Goal: Task Accomplishment & Management: Complete application form

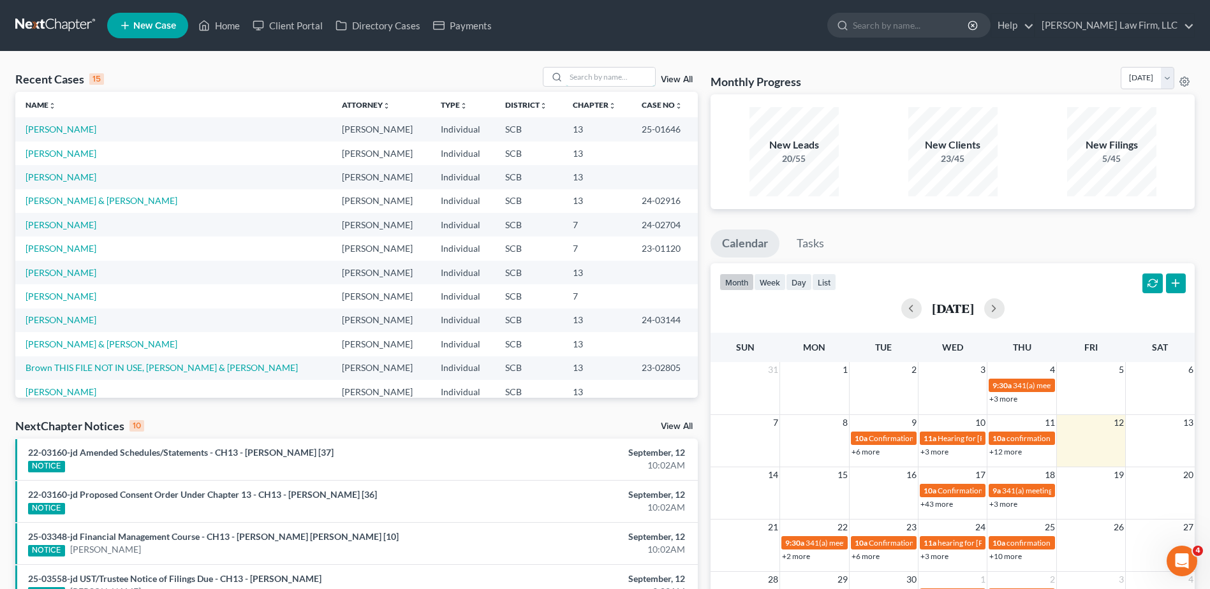
click at [630, 80] on input "search" at bounding box center [610, 77] width 89 height 18
type input "brown"
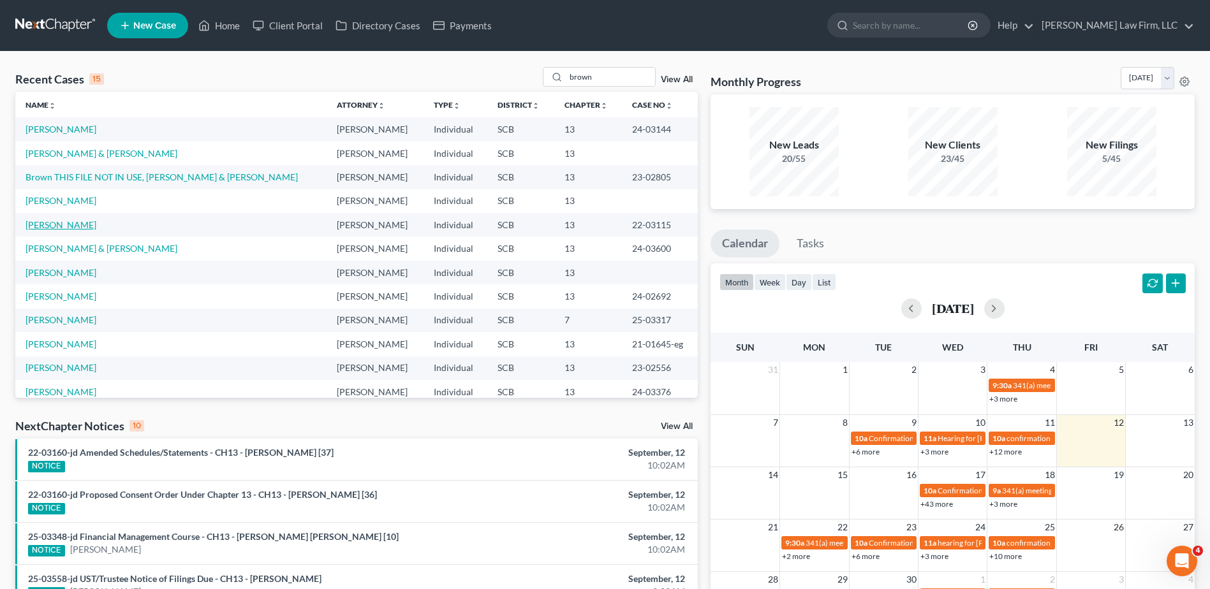
click at [68, 221] on link "[PERSON_NAME]" at bounding box center [61, 224] width 71 height 11
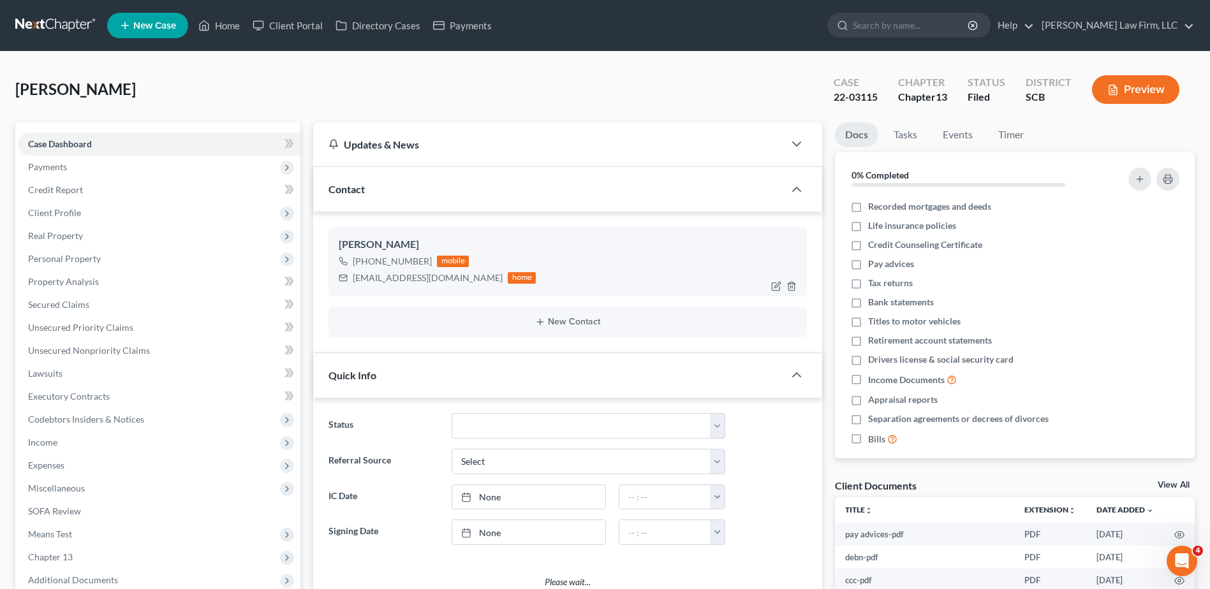
select select "0"
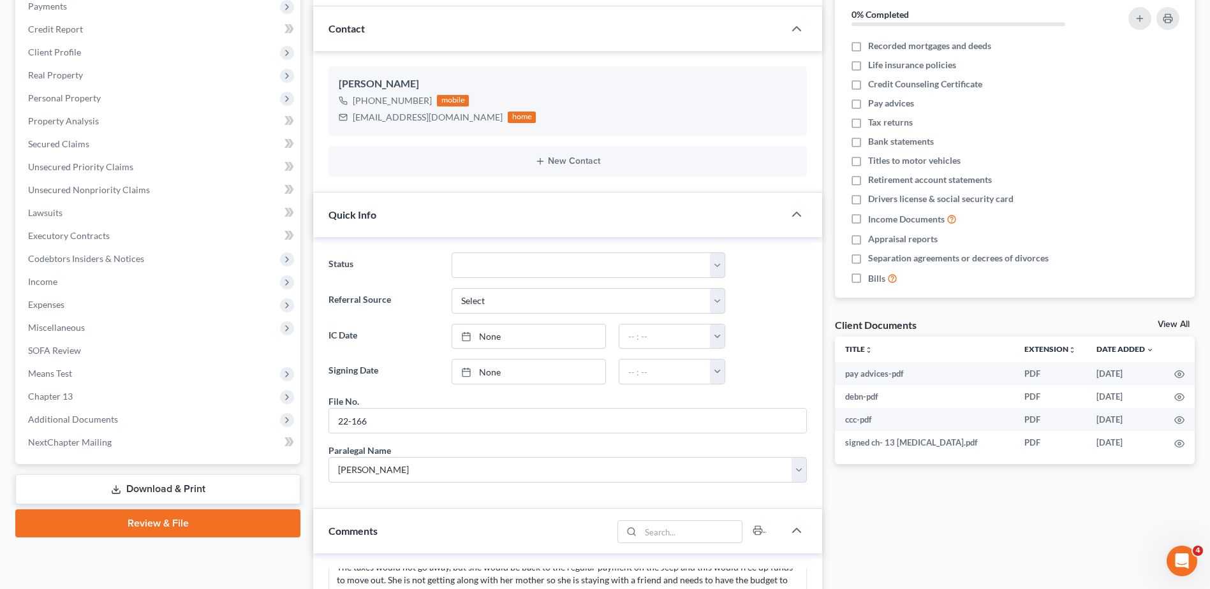
scroll to position [319, 0]
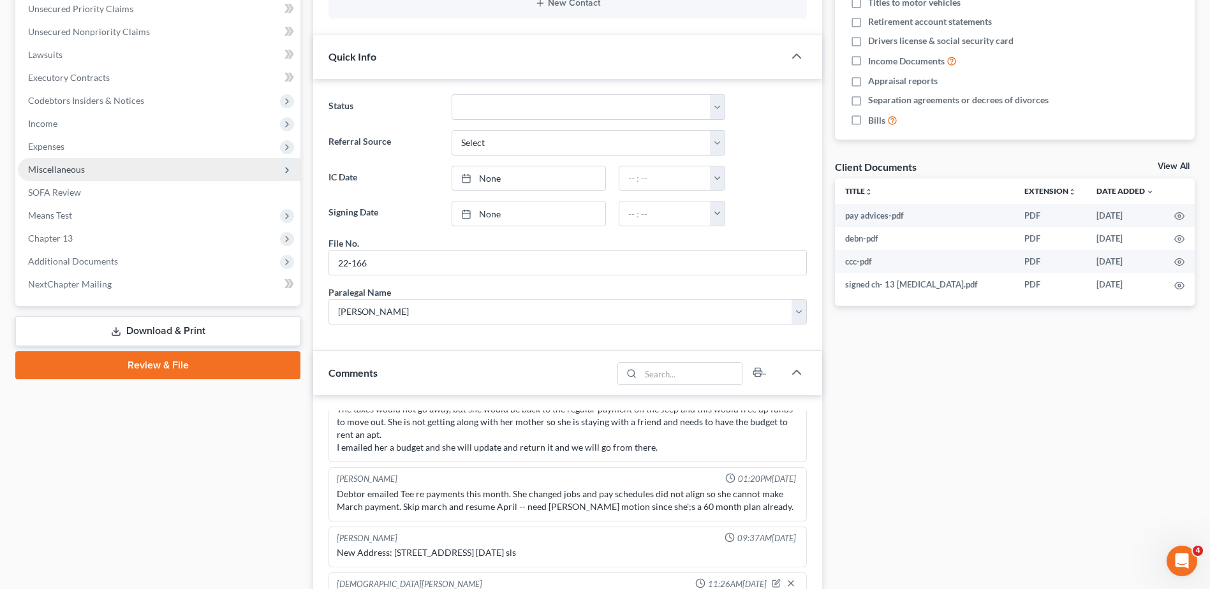
click at [65, 174] on span "Miscellaneous" at bounding box center [56, 169] width 57 height 11
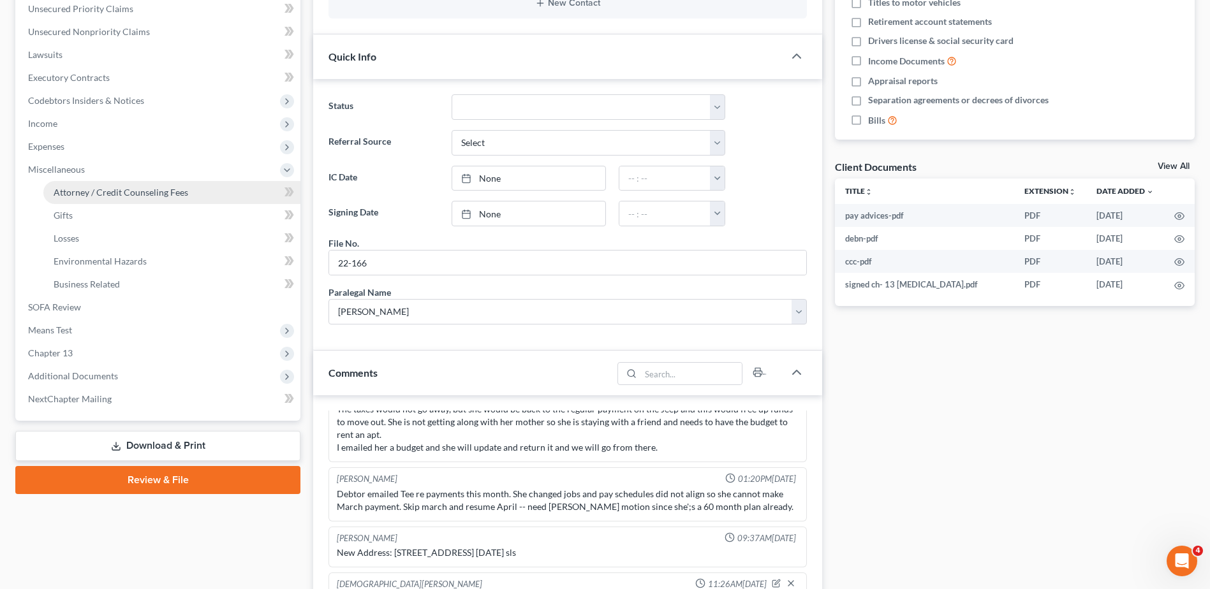
click at [105, 189] on span "Attorney / Credit Counseling Fees" at bounding box center [121, 192] width 135 height 11
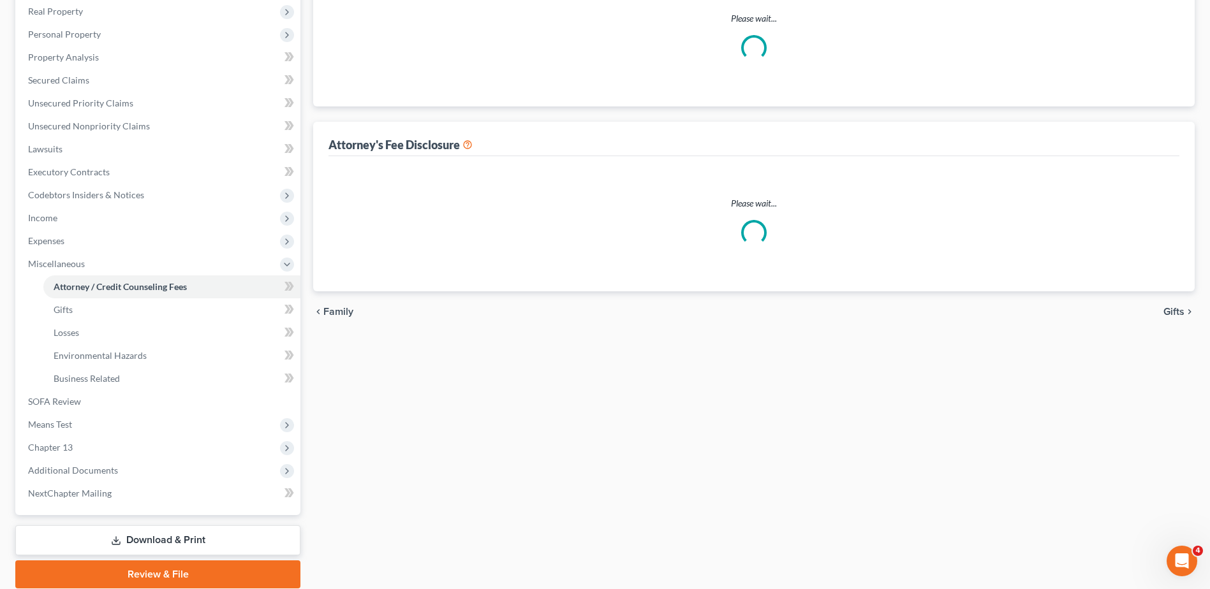
select select "0"
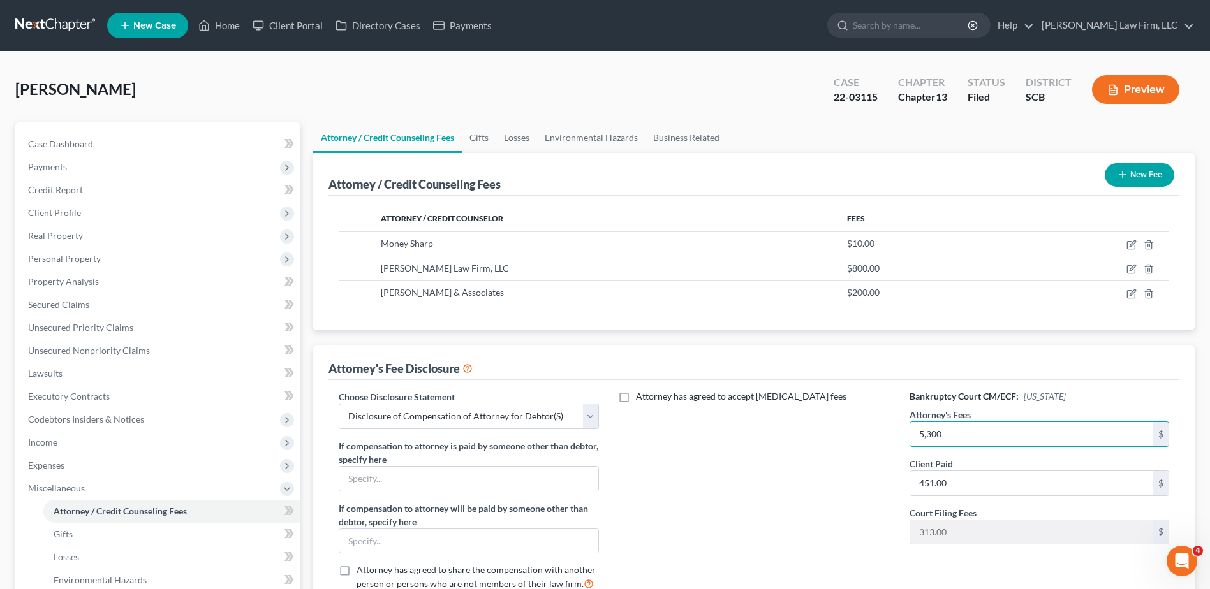
type input "5,300"
click at [1124, 80] on button "Preview" at bounding box center [1135, 89] width 87 height 29
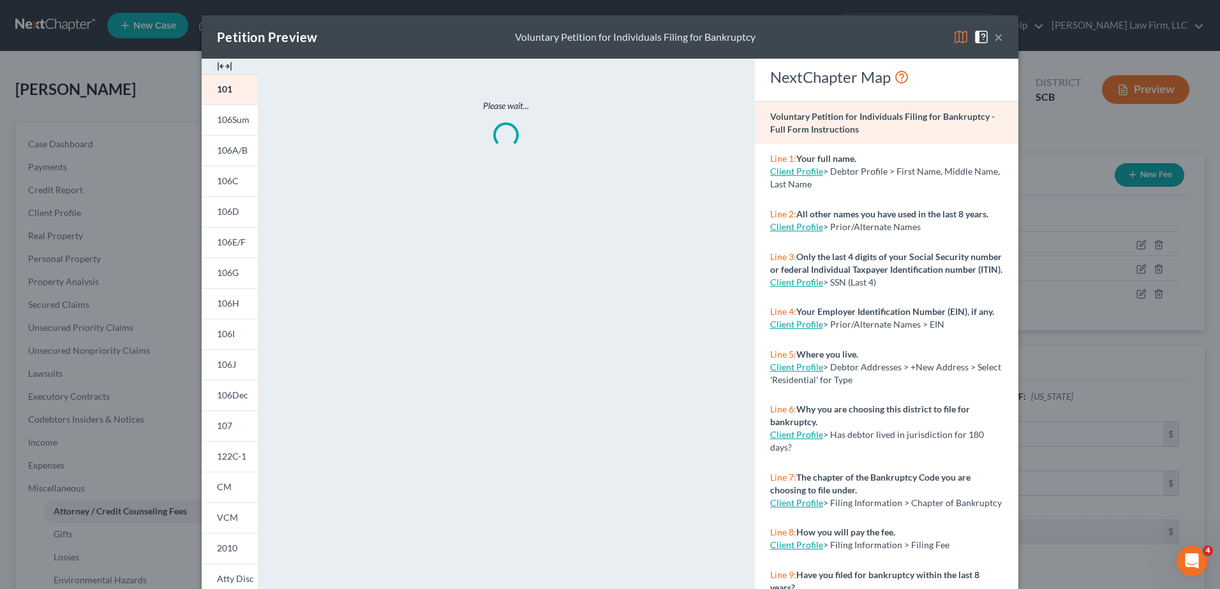
drag, startPoint x: 230, startPoint y: 576, endPoint x: 445, endPoint y: 443, distance: 253.0
click at [230, 575] on span "Atty Disc" at bounding box center [235, 578] width 37 height 11
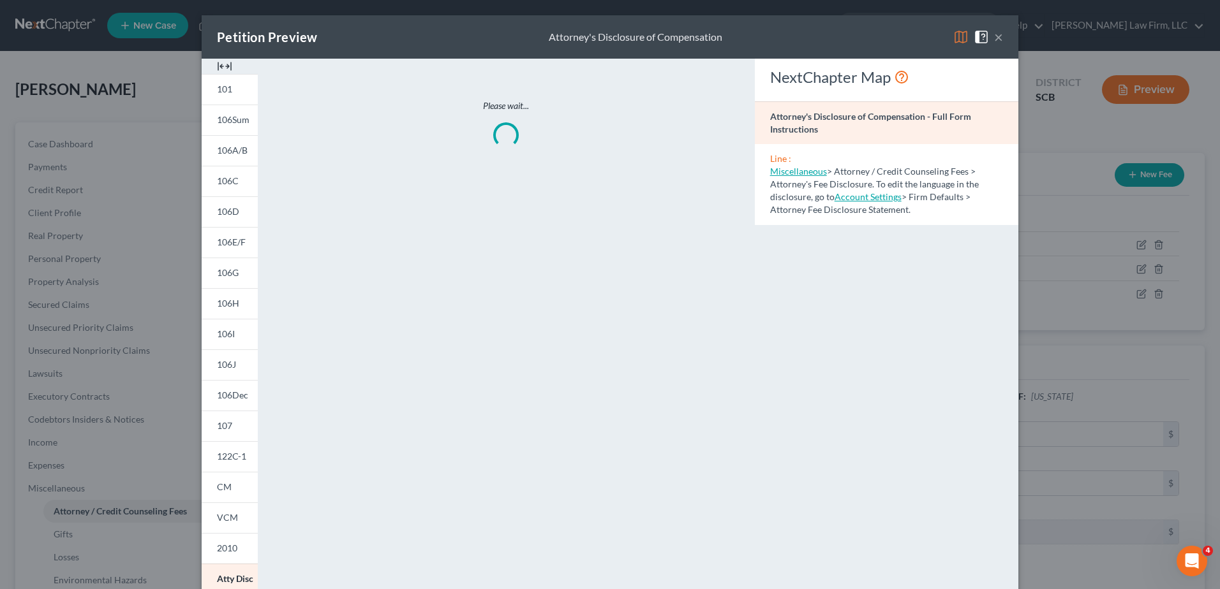
drag, startPoint x: 954, startPoint y: 31, endPoint x: 945, endPoint y: 33, distance: 9.8
click at [953, 32] on img at bounding box center [960, 36] width 15 height 15
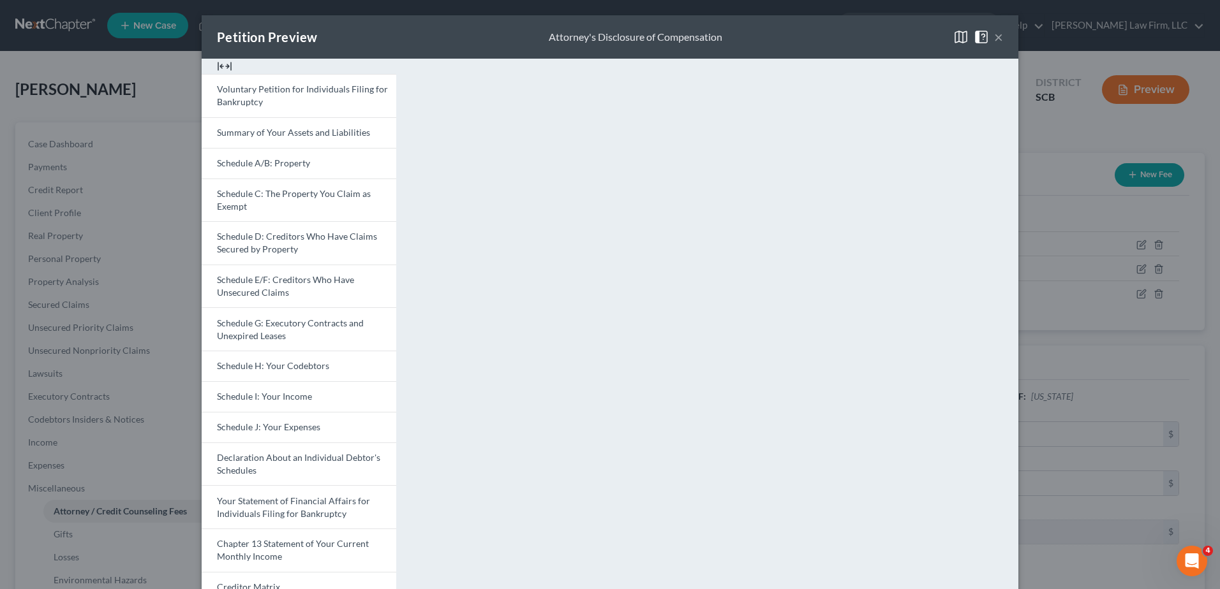
click at [1064, 131] on div "Petition Preview Attorney's Disclosure of Compensation × Voluntary Petition for…" at bounding box center [610, 294] width 1220 height 589
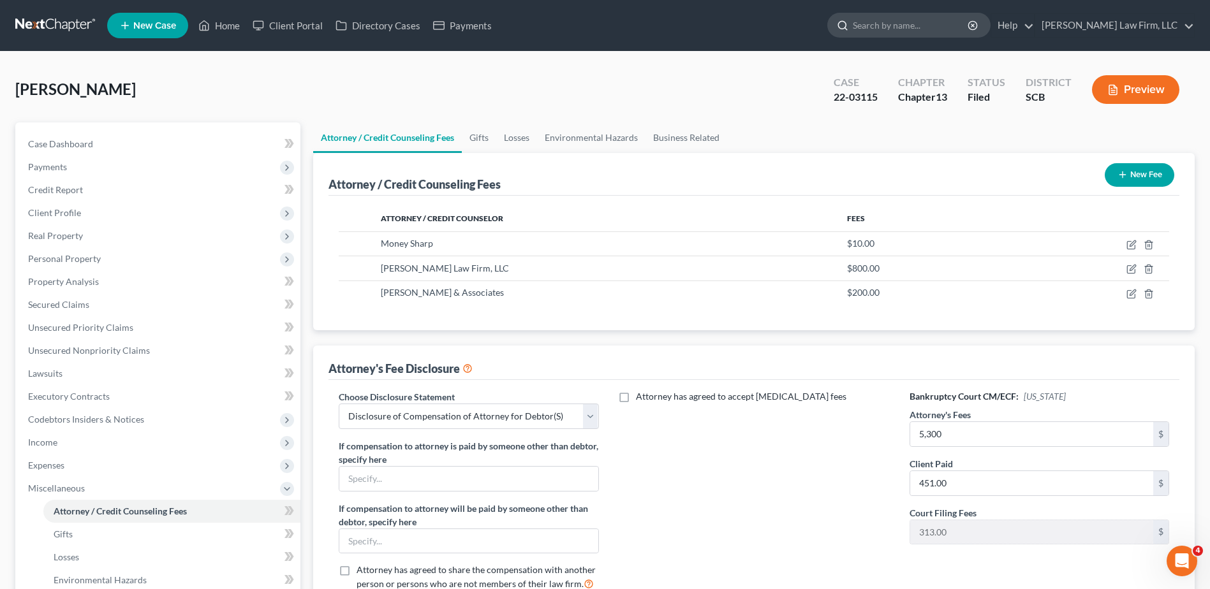
click at [924, 22] on input "search" at bounding box center [911, 25] width 117 height 24
type input "buyer"
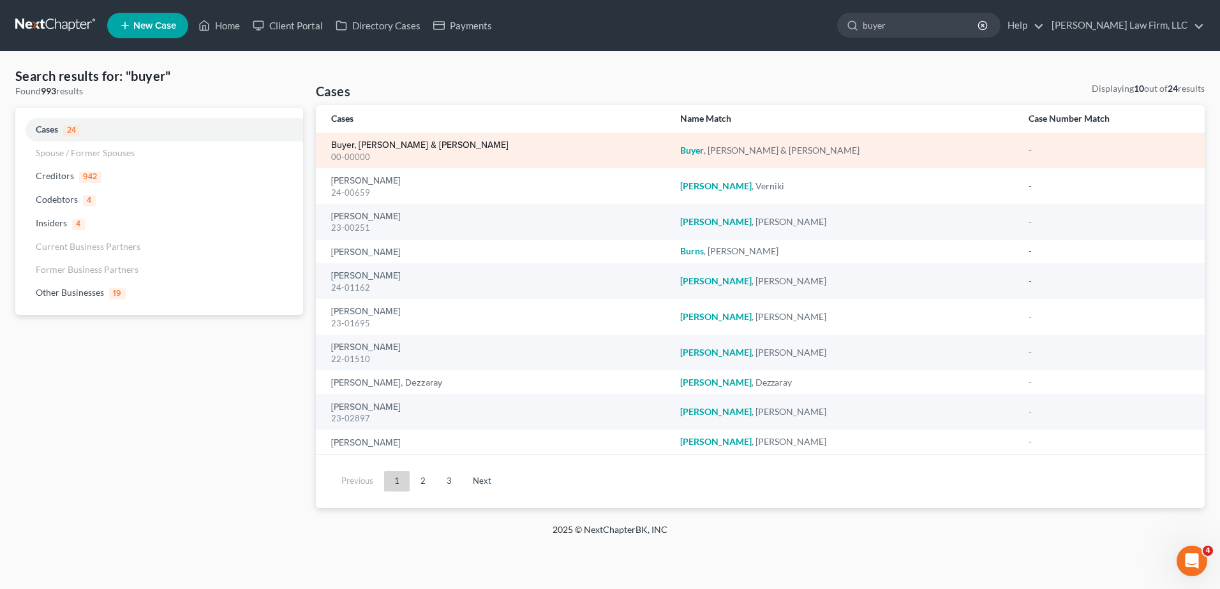
click at [369, 142] on link "Buyer, [PERSON_NAME] & [PERSON_NAME]" at bounding box center [419, 145] width 177 height 9
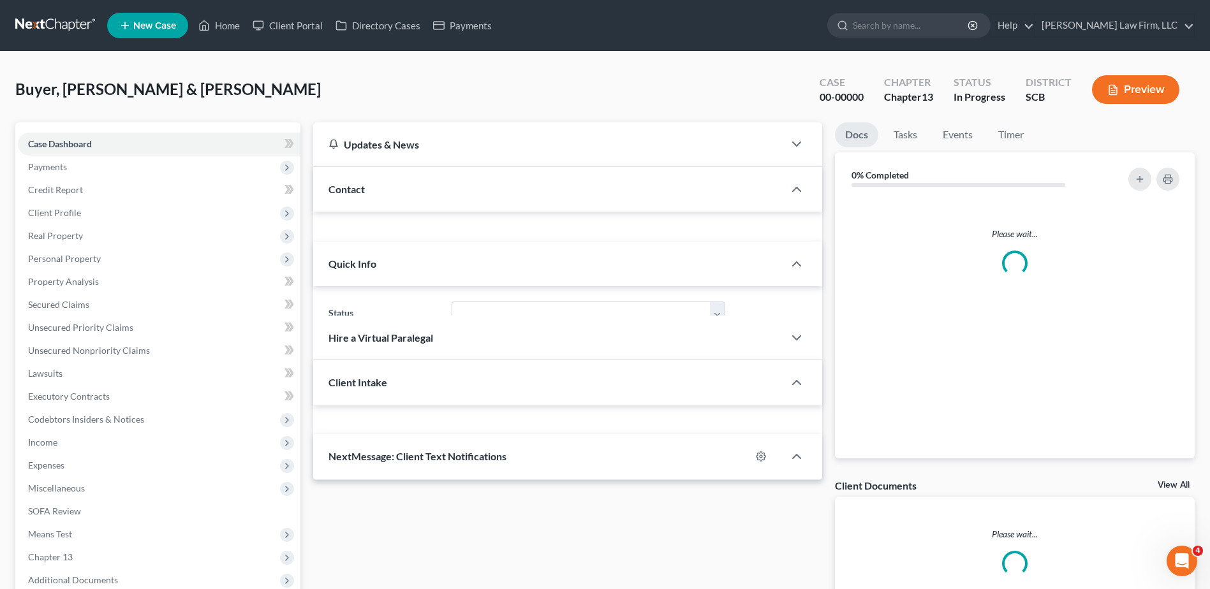
select select "0"
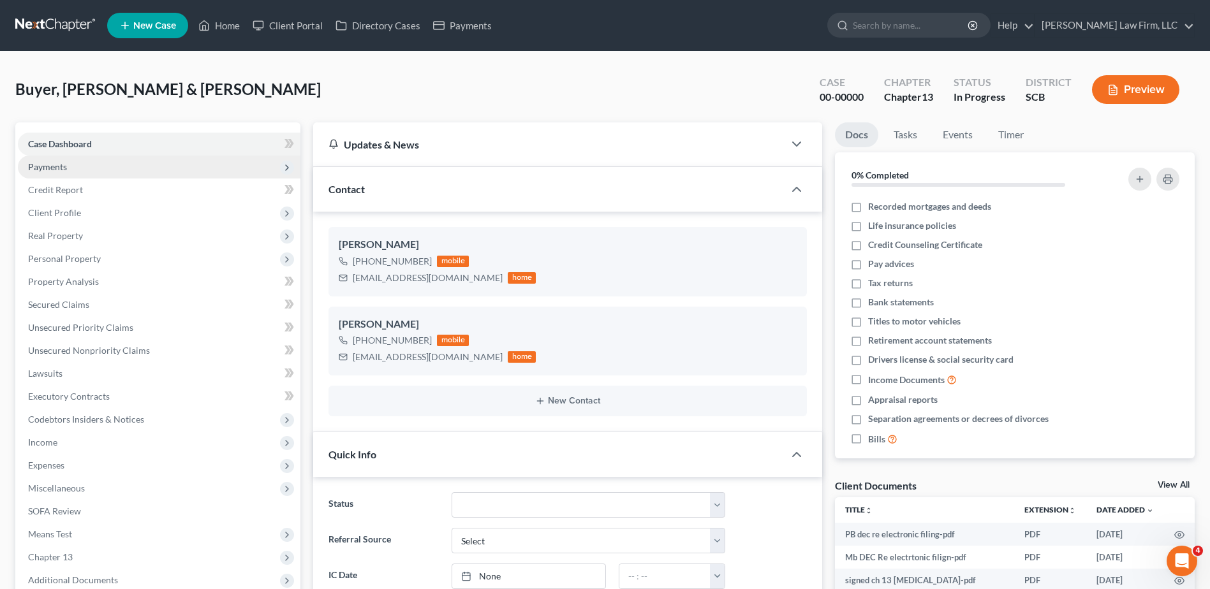
click at [55, 170] on span "Payments" at bounding box center [47, 166] width 39 height 11
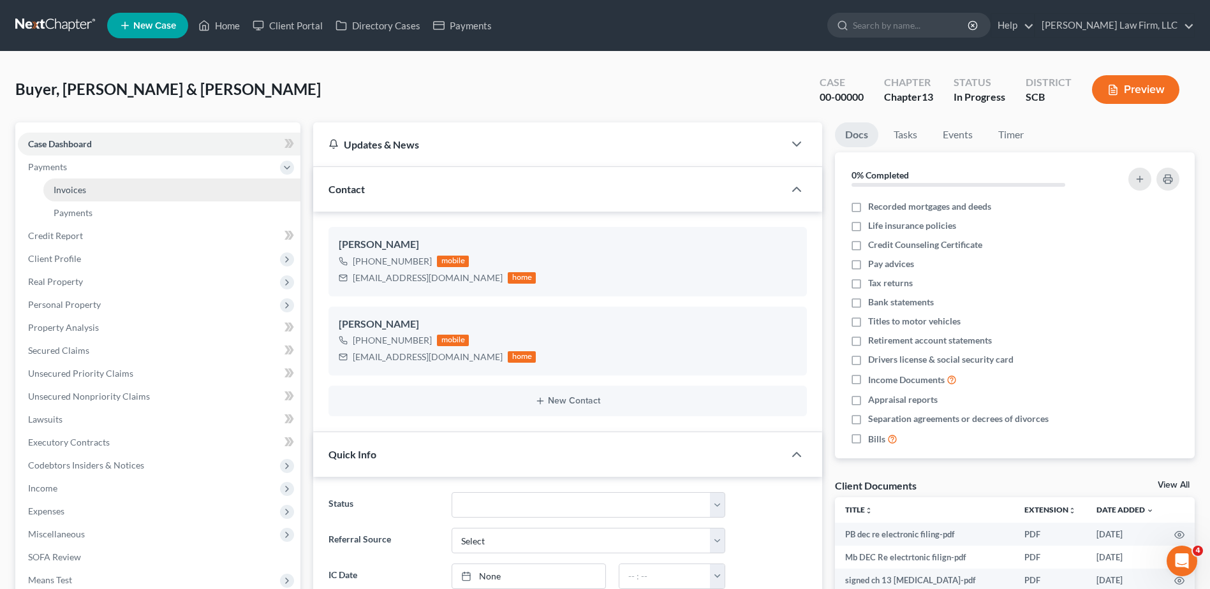
click at [61, 188] on span "Invoices" at bounding box center [70, 189] width 33 height 11
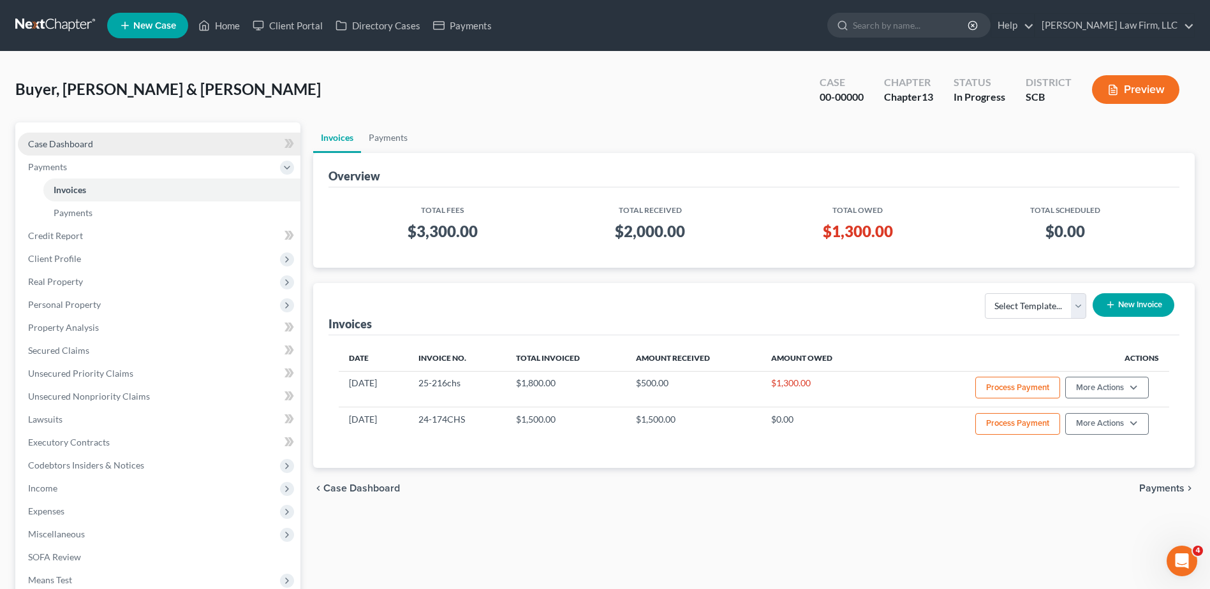
click at [76, 144] on span "Case Dashboard" at bounding box center [60, 143] width 65 height 11
select select "0"
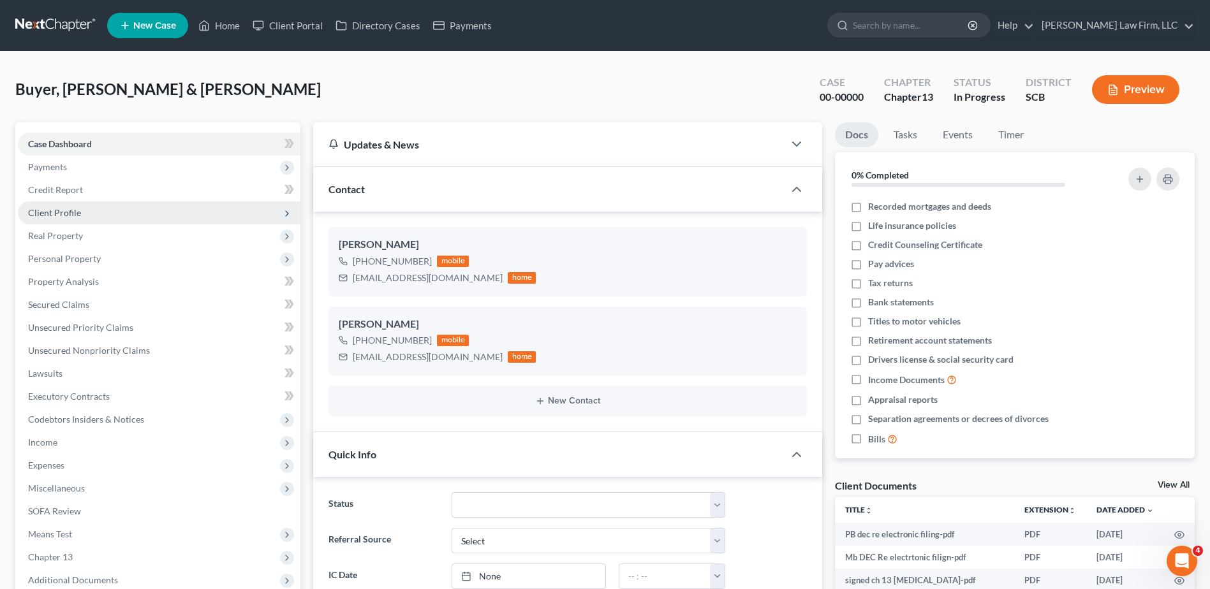
click at [78, 216] on span "Client Profile" at bounding box center [54, 212] width 53 height 11
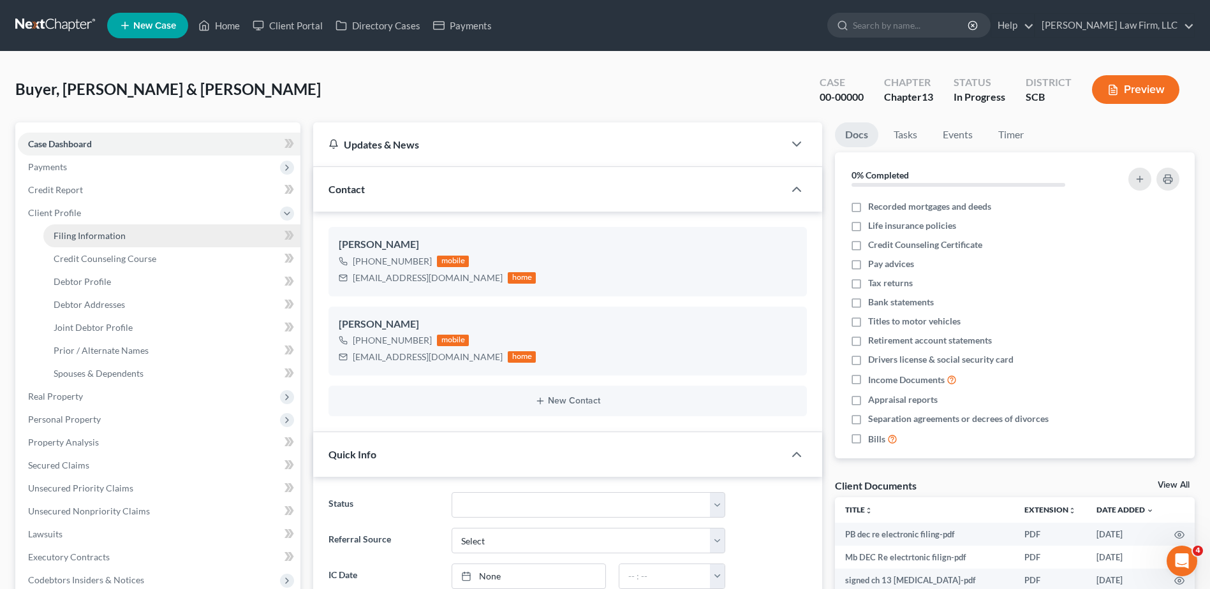
click at [94, 234] on span "Filing Information" at bounding box center [90, 235] width 72 height 11
select select "1"
select select "3"
select select "42"
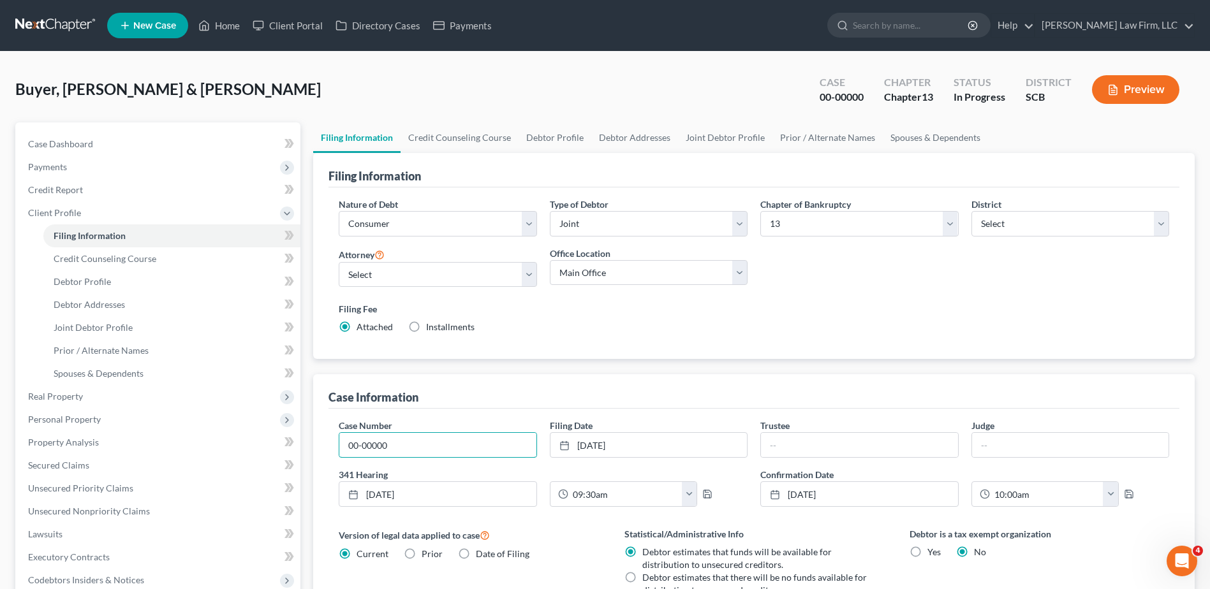
drag, startPoint x: 423, startPoint y: 448, endPoint x: 302, endPoint y: 448, distance: 121.2
click at [302, 448] on div "Petition Navigation Case Dashboard Payments Invoices Payments Payments Credit R…" at bounding box center [605, 490] width 1192 height 737
click at [76, 144] on span "Case Dashboard" at bounding box center [60, 143] width 65 height 11
select select "0"
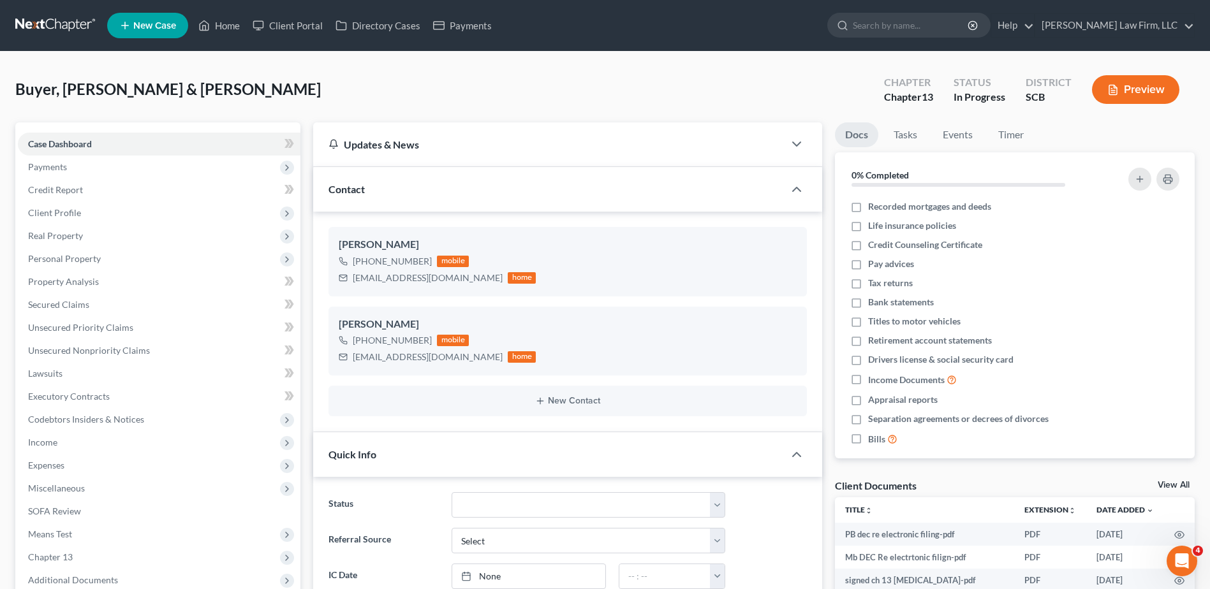
scroll to position [441, 0]
click at [905, 24] on input "search" at bounding box center [911, 25] width 117 height 24
type input "brown"
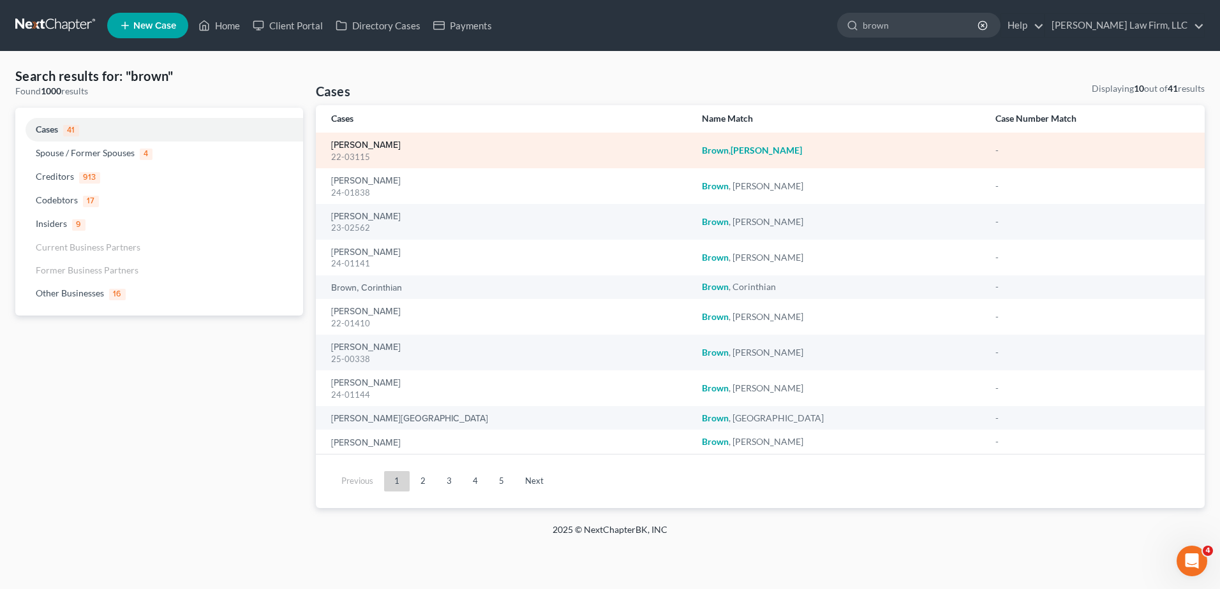
click at [367, 146] on link "[PERSON_NAME]" at bounding box center [366, 145] width 70 height 9
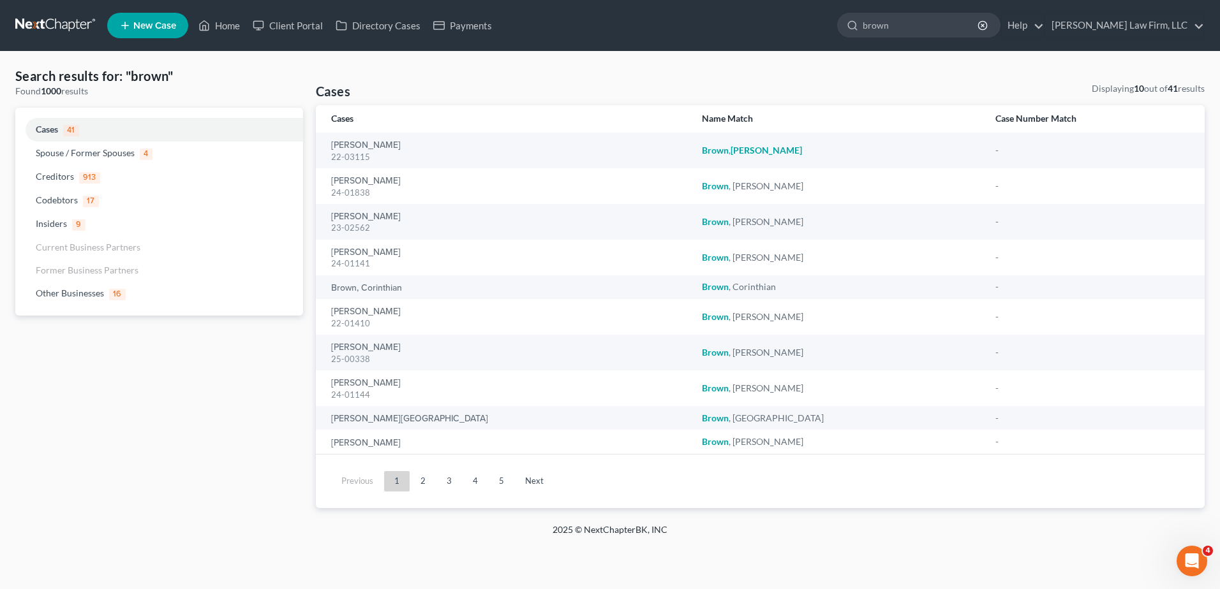
select select "0"
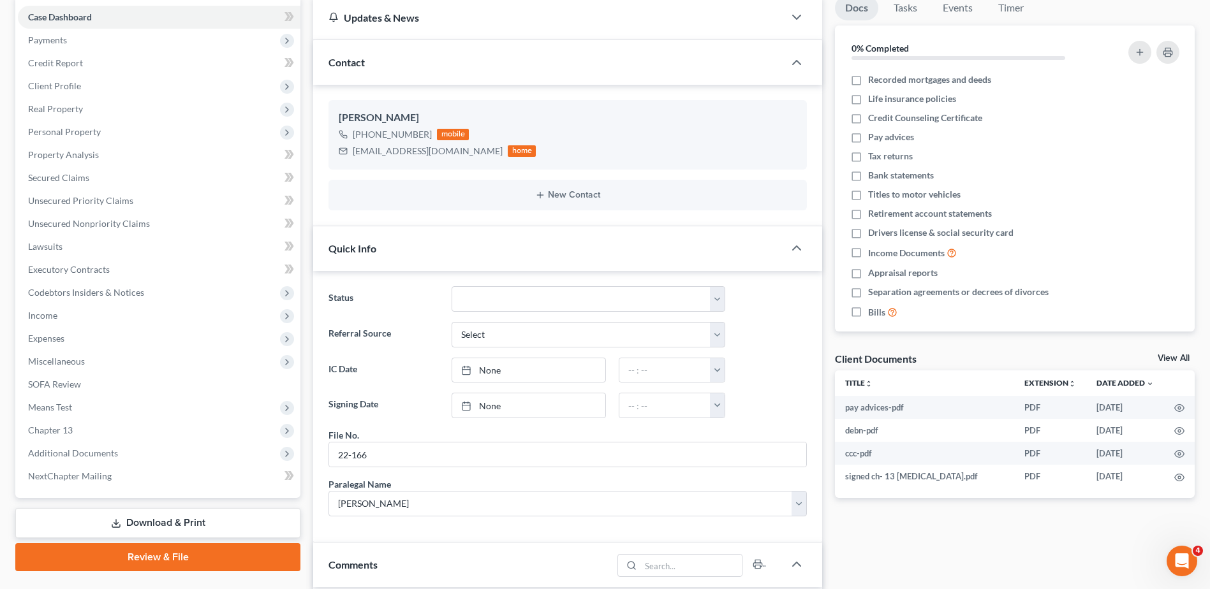
scroll to position [255, 0]
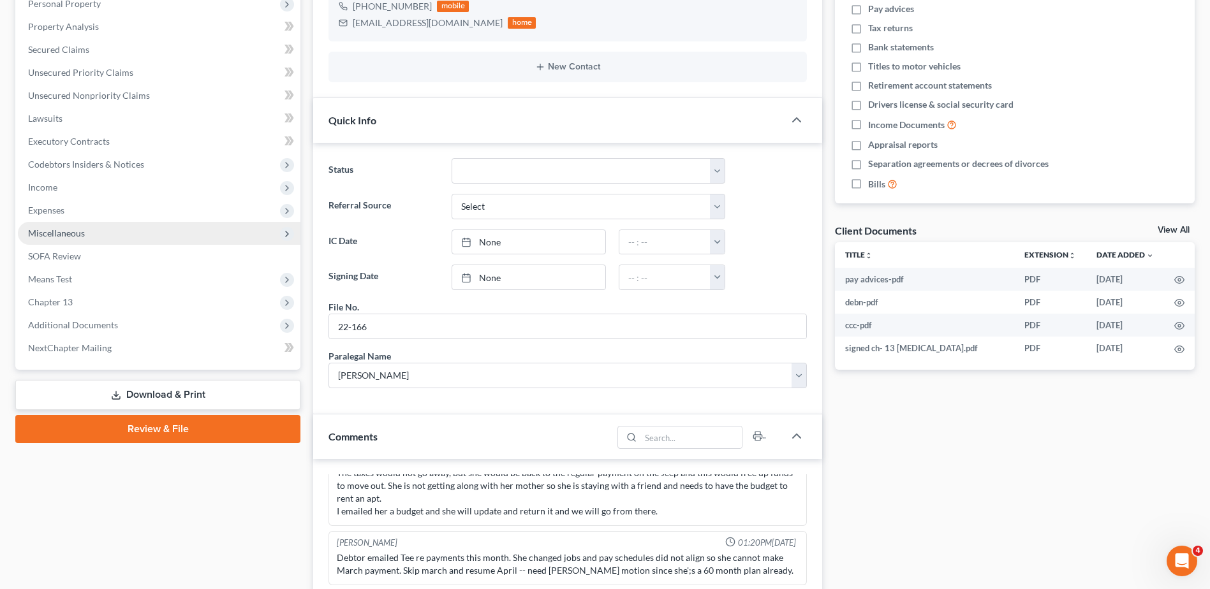
click at [47, 228] on span "Miscellaneous" at bounding box center [56, 233] width 57 height 11
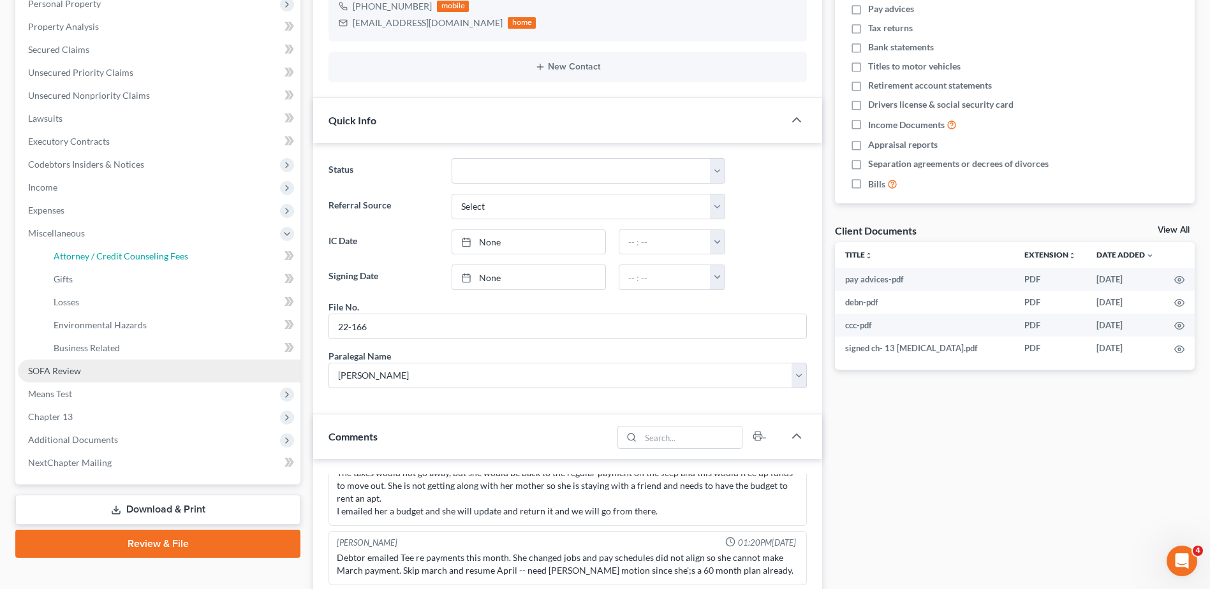
drag, startPoint x: 94, startPoint y: 254, endPoint x: 193, endPoint y: 369, distance: 151.5
click at [94, 254] on span "Attorney / Credit Counseling Fees" at bounding box center [121, 256] width 135 height 11
select select "0"
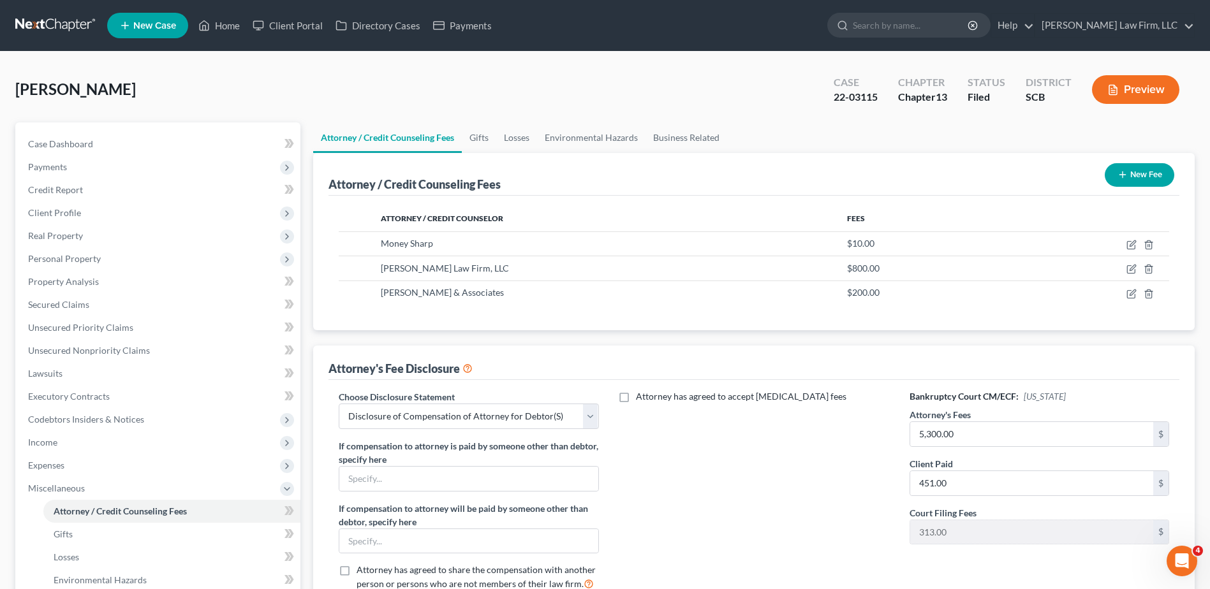
click at [1147, 81] on button "Preview" at bounding box center [1135, 89] width 87 height 29
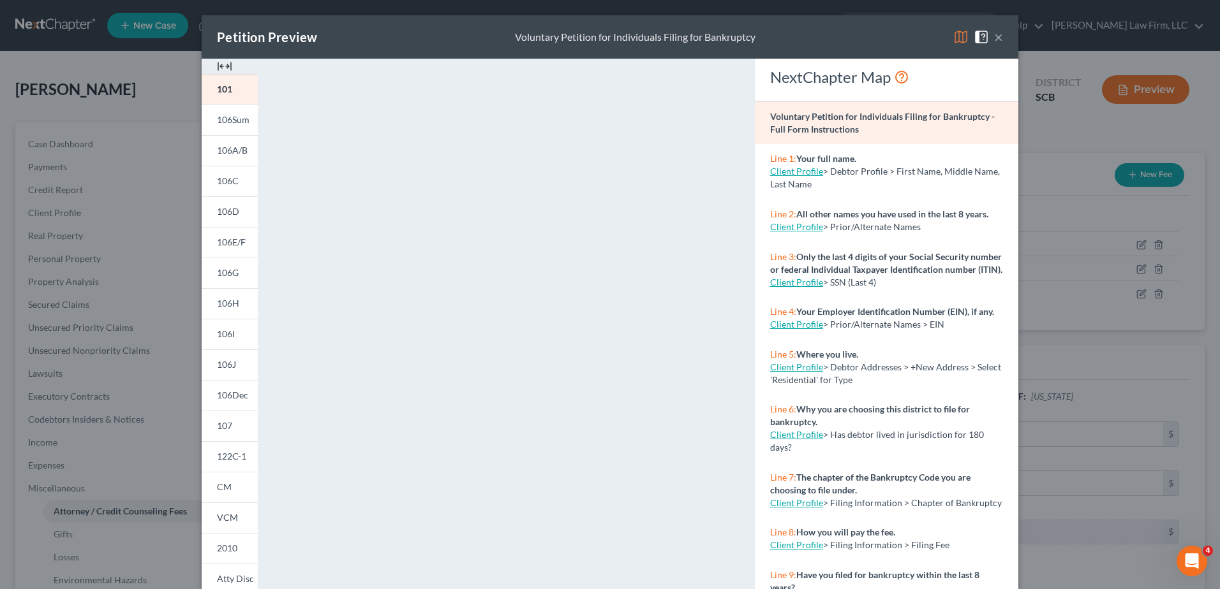
click at [953, 38] on img at bounding box center [960, 36] width 15 height 15
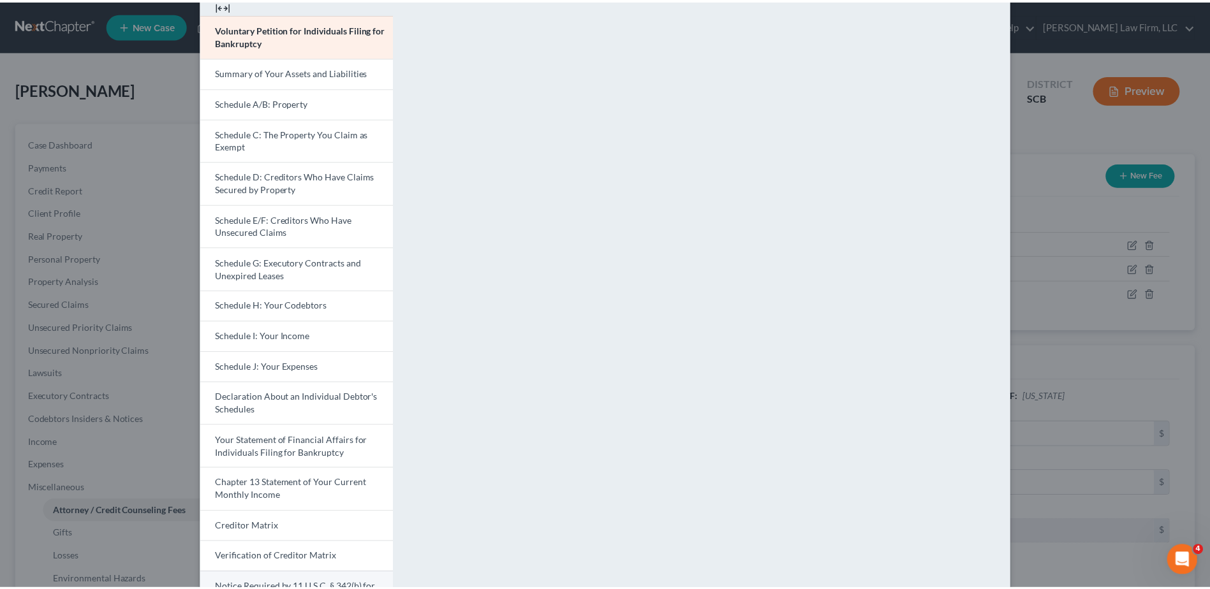
scroll to position [172, 0]
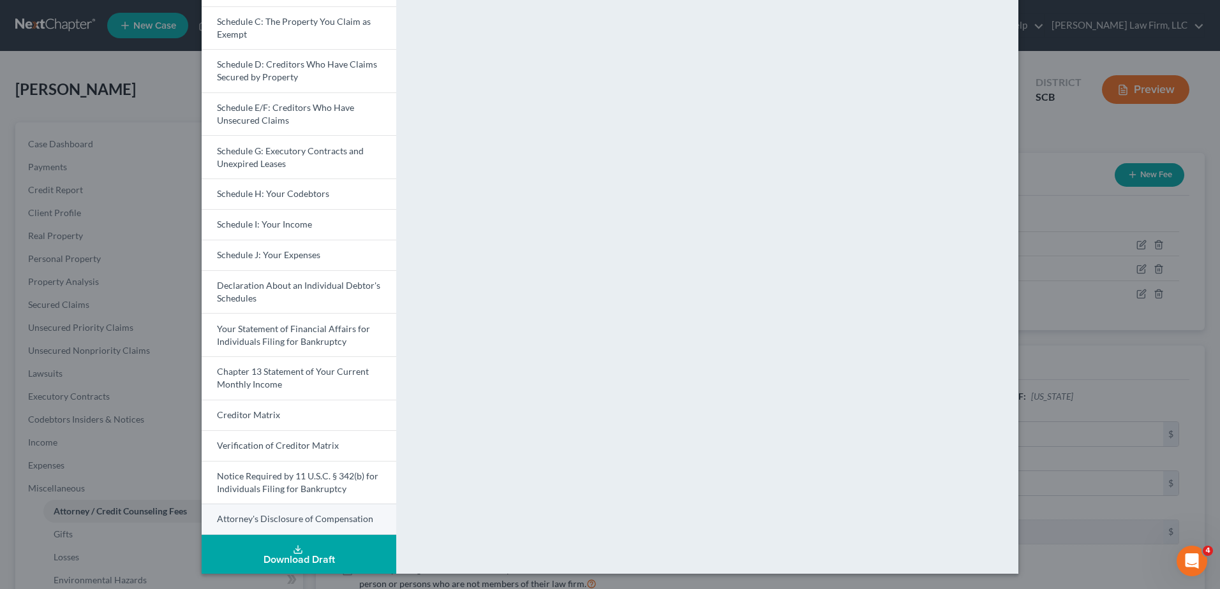
click at [279, 517] on span "Attorney's Disclosure of Compensation" at bounding box center [295, 519] width 156 height 11
click at [1070, 152] on div "Petition Preview Attorney's Disclosure of Compensation × Voluntary Petition for…" at bounding box center [610, 294] width 1220 height 589
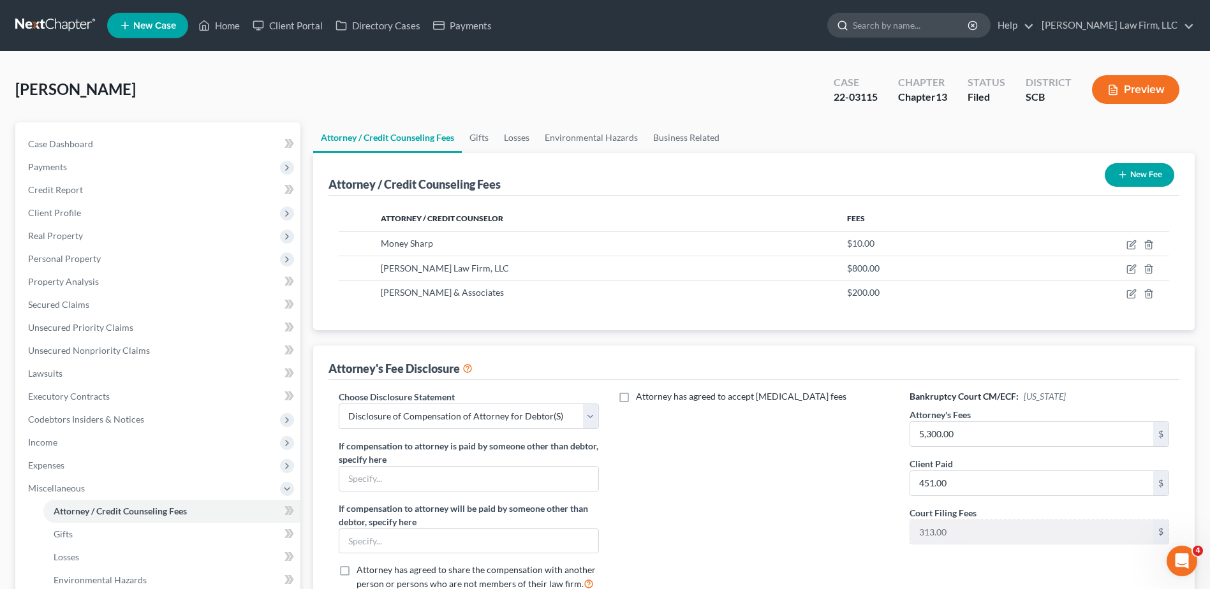
click at [945, 18] on input "search" at bounding box center [911, 25] width 117 height 24
type input "[PERSON_NAME]"
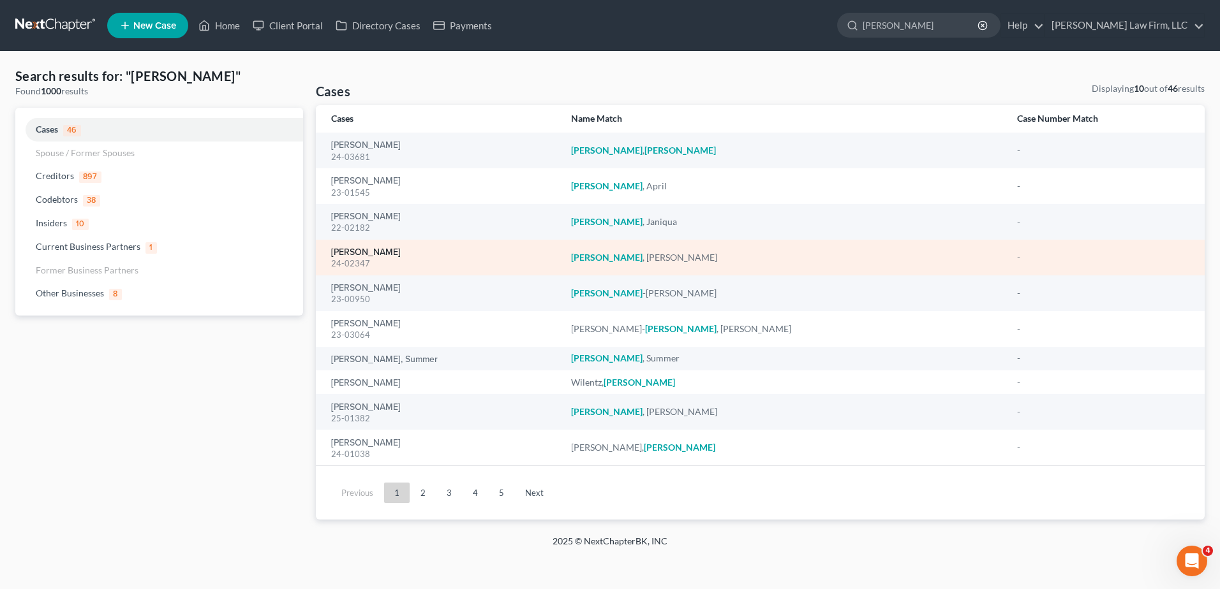
click at [377, 251] on link "[PERSON_NAME]" at bounding box center [366, 252] width 70 height 9
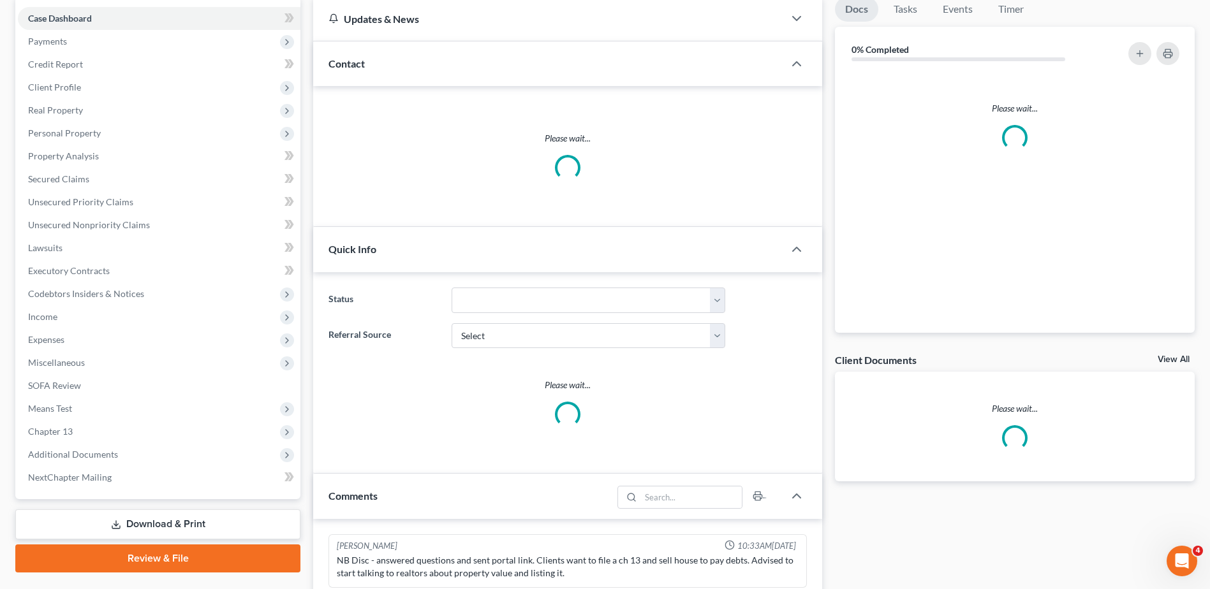
scroll to position [1553, 0]
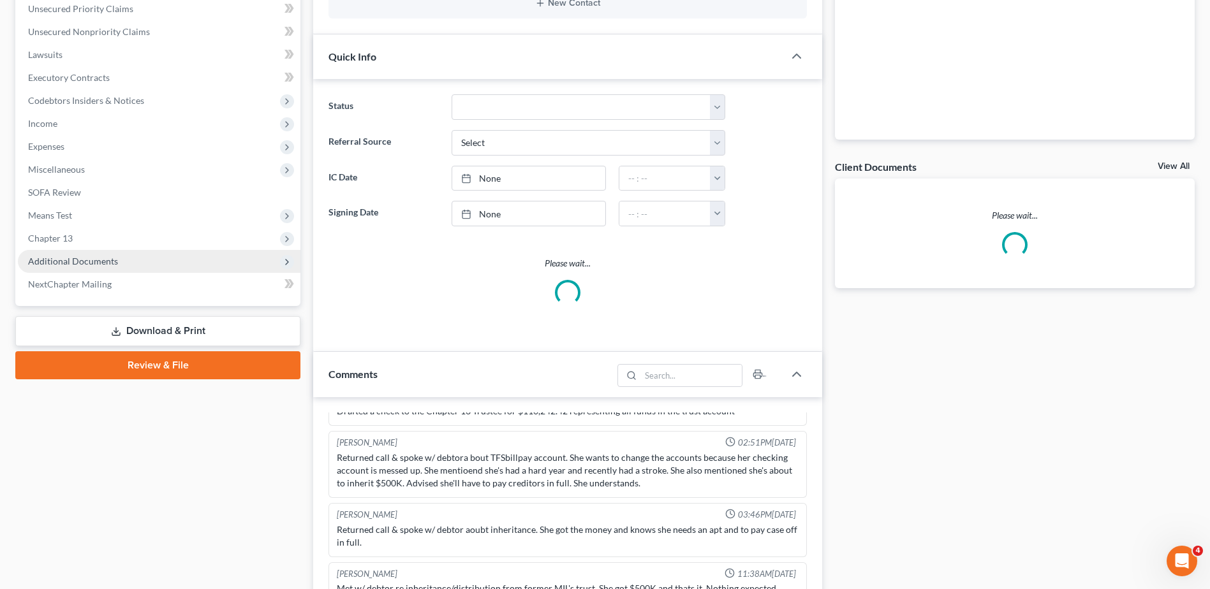
select select "0"
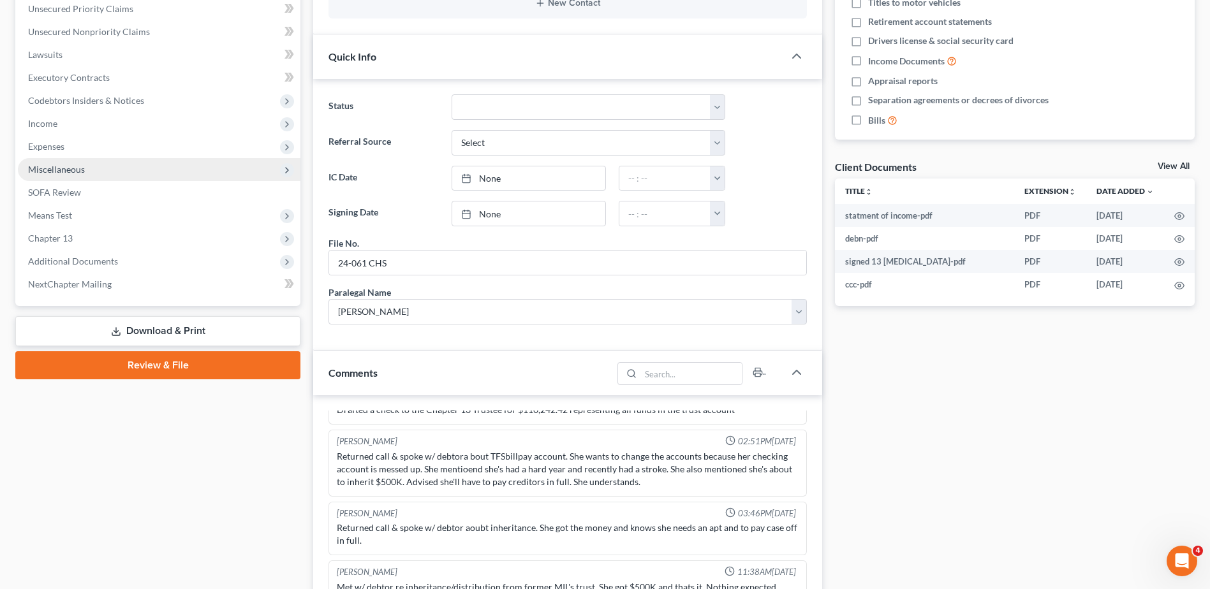
scroll to position [18, 0]
click at [50, 174] on span "Miscellaneous" at bounding box center [56, 169] width 57 height 11
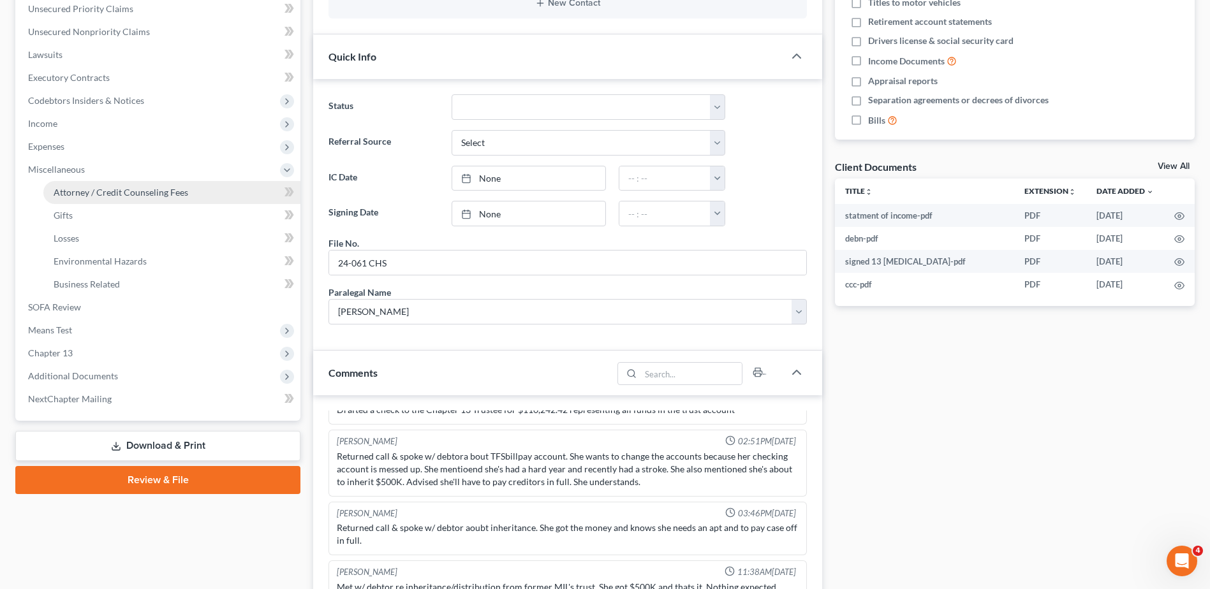
click at [100, 191] on span "Attorney / Credit Counseling Fees" at bounding box center [121, 192] width 135 height 11
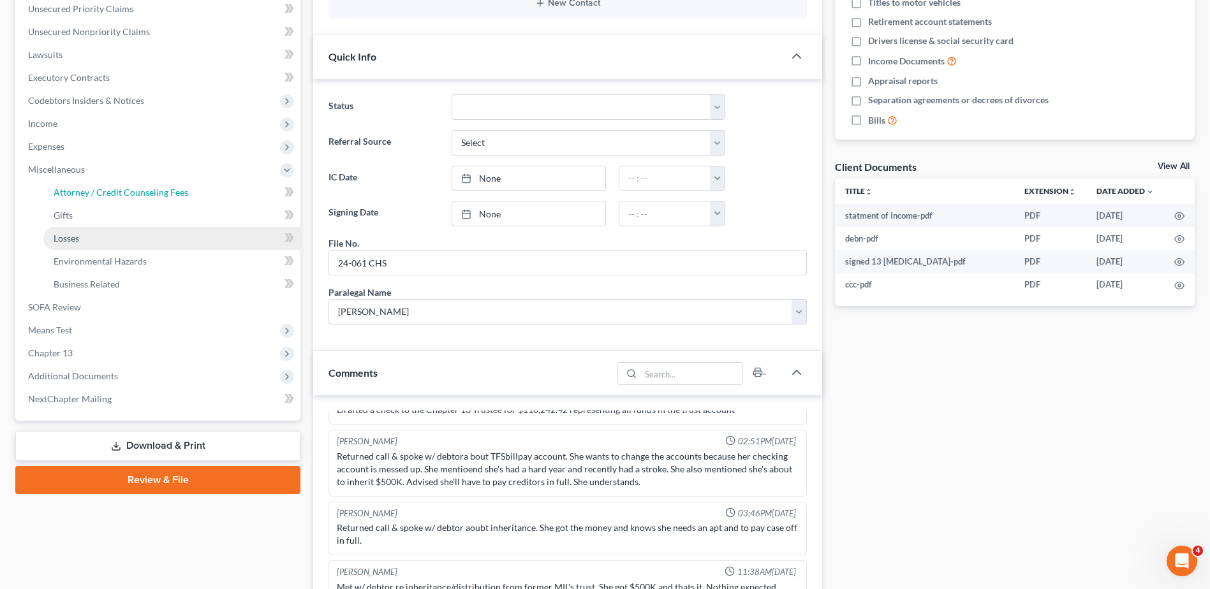
select select "0"
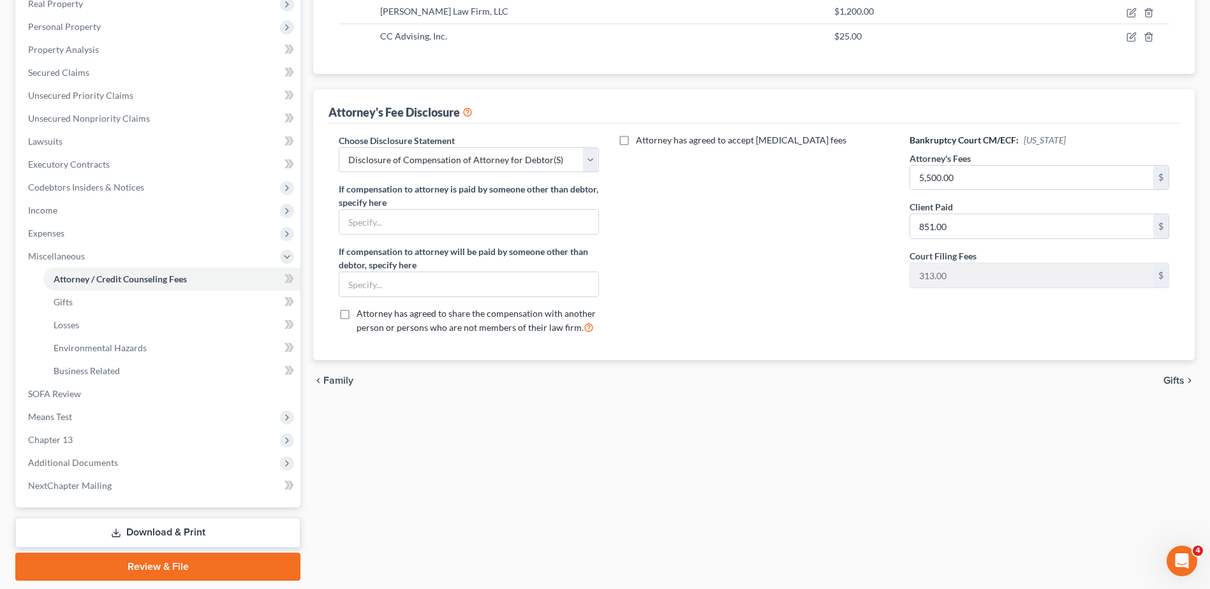
scroll to position [255, 0]
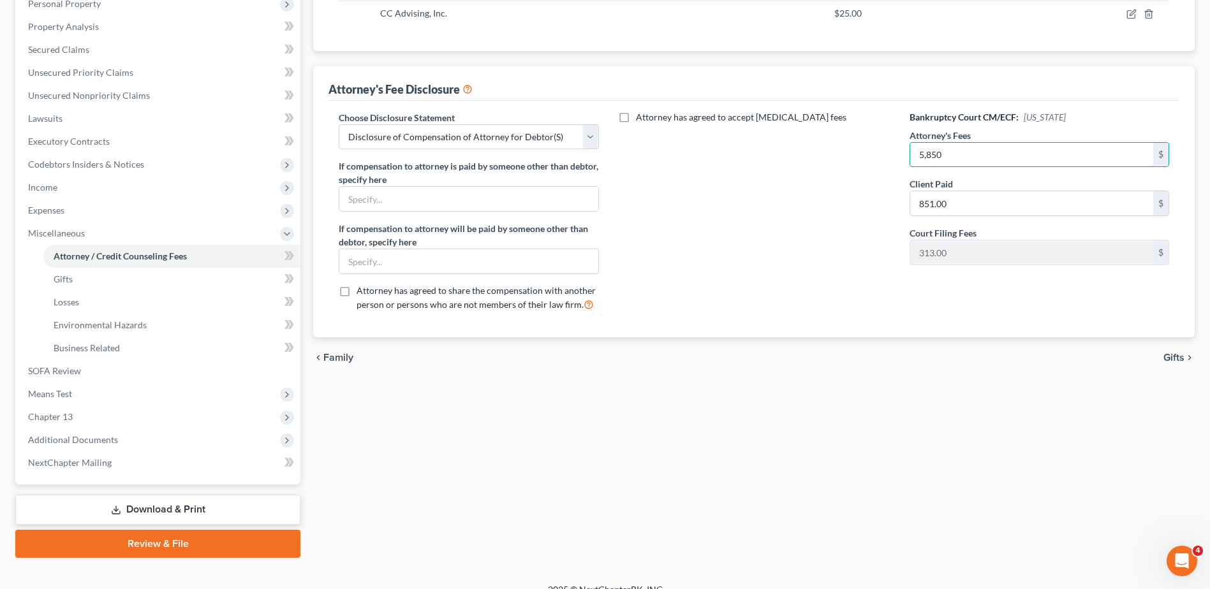
type input "5,850"
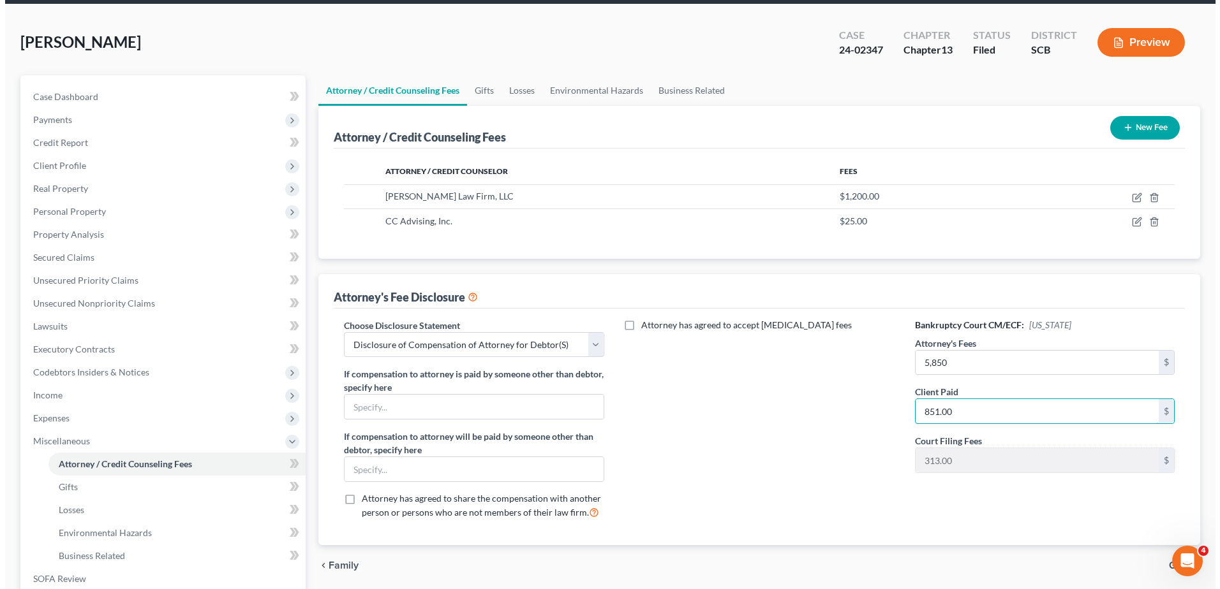
scroll to position [0, 0]
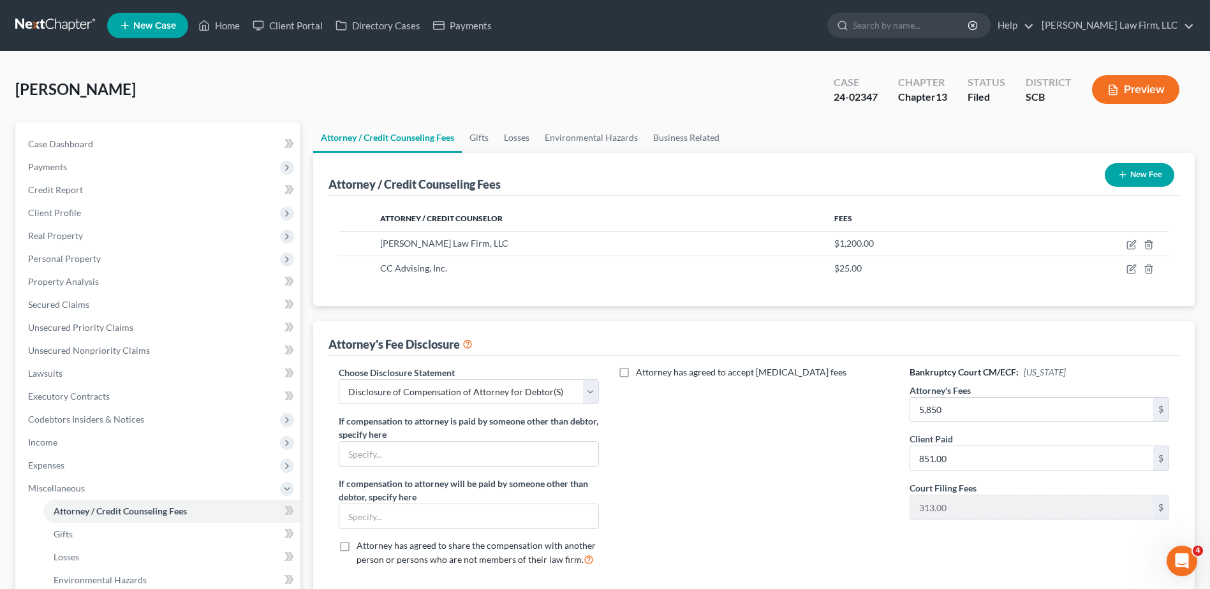
click at [1127, 95] on button "Preview" at bounding box center [1135, 89] width 87 height 29
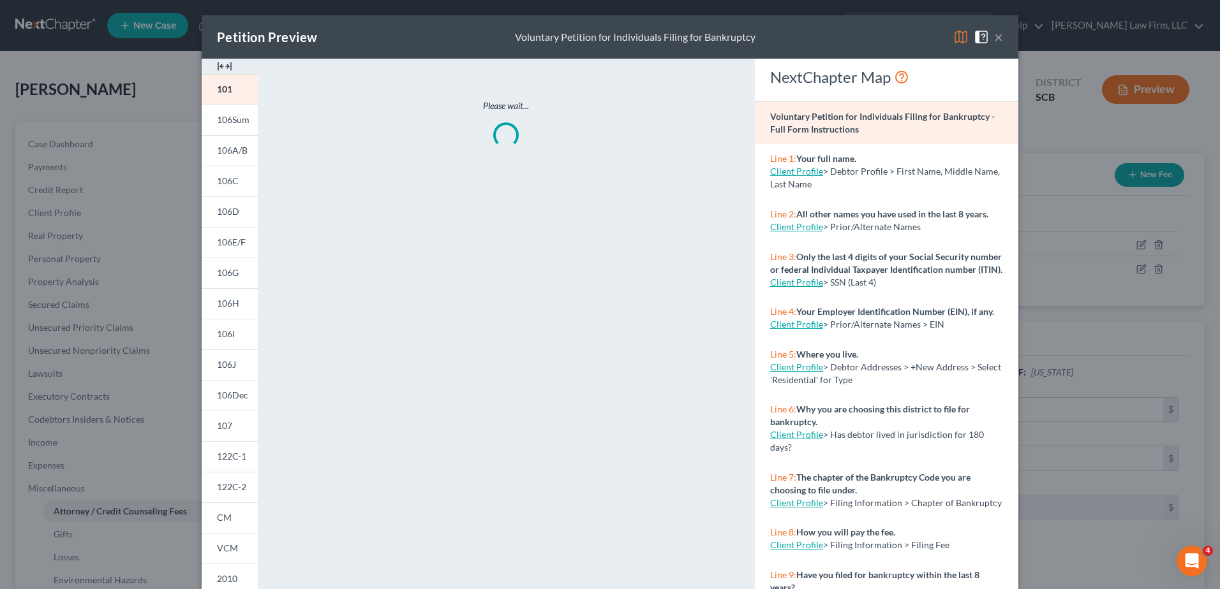
click at [953, 33] on img at bounding box center [960, 36] width 15 height 15
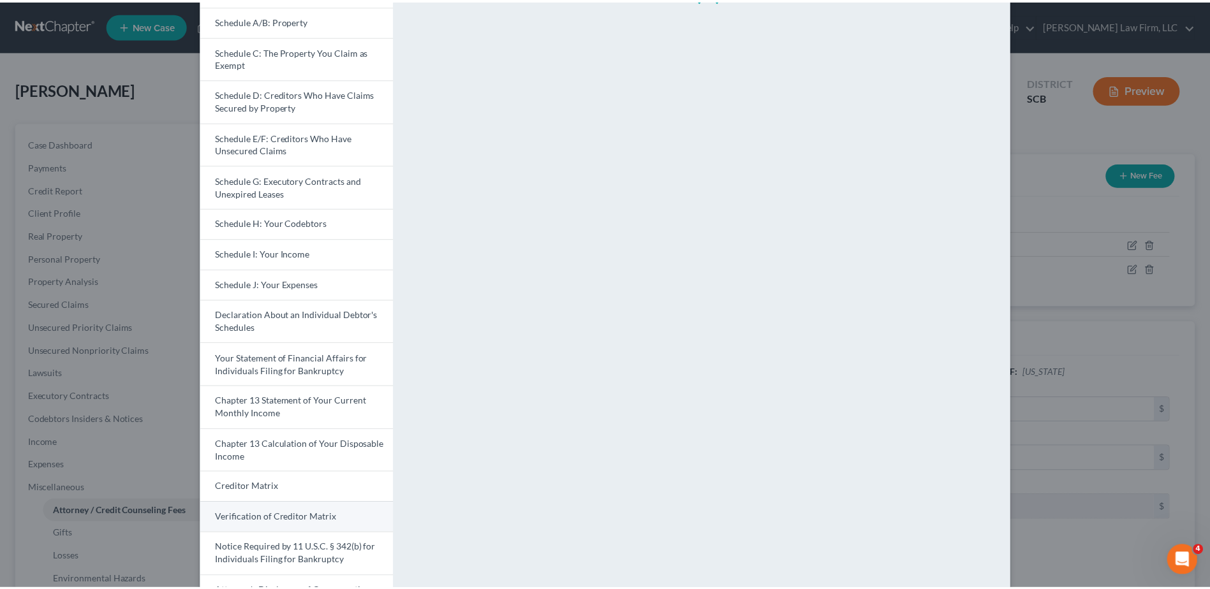
scroll to position [215, 0]
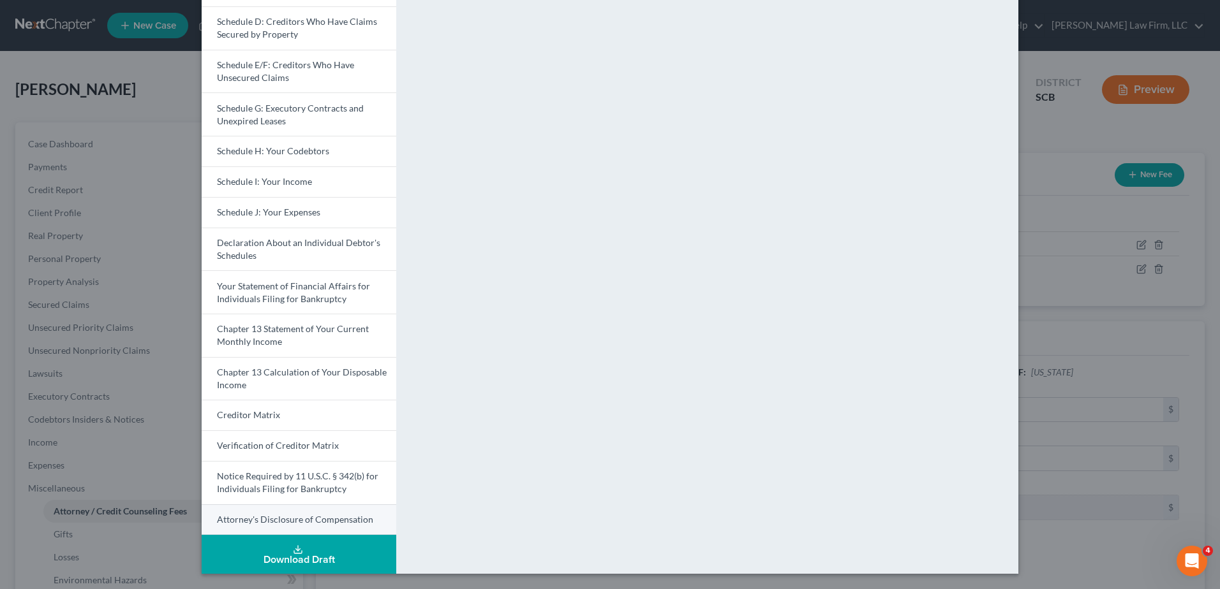
click at [259, 516] on span "Attorney's Disclosure of Compensation" at bounding box center [295, 519] width 156 height 11
click at [1019, 122] on div "<object ng-attr-data='[URL][DOMAIN_NAME]' type='application/pdf' width='100%' h…" at bounding box center [714, 209] width 622 height 730
click at [1059, 128] on div "Petition Preview Attorney's Disclosure of Compensation × Voluntary Petition for…" at bounding box center [610, 294] width 1220 height 589
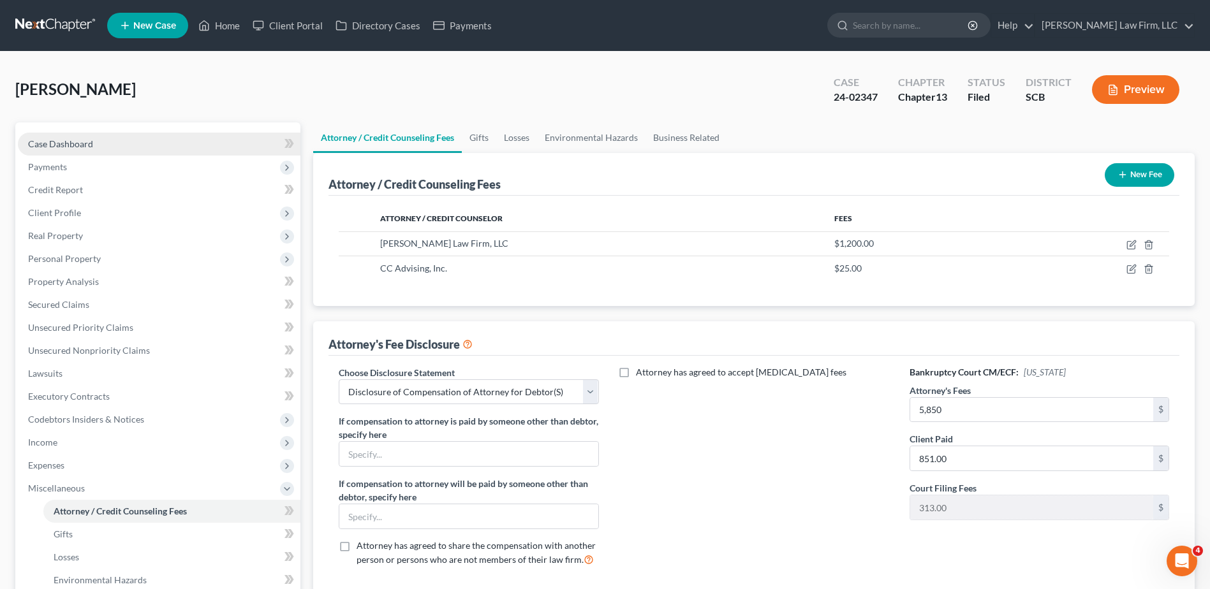
drag, startPoint x: 52, startPoint y: 144, endPoint x: 117, endPoint y: 142, distance: 64.5
click at [52, 144] on span "Case Dashboard" at bounding box center [60, 143] width 65 height 11
select select "0"
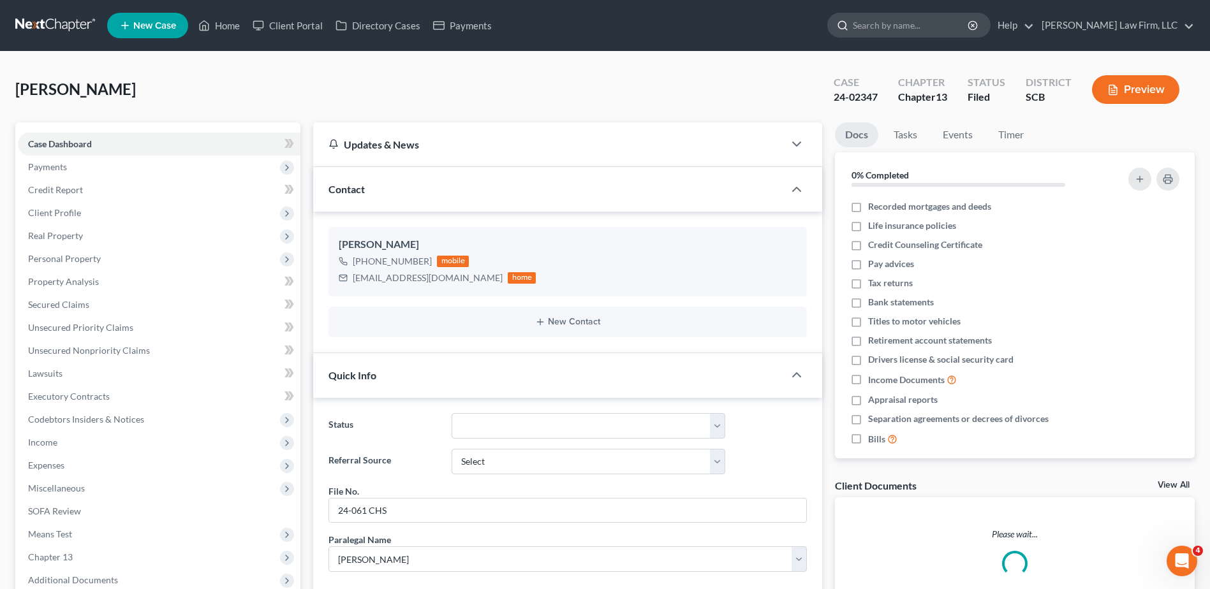
click at [919, 26] on input "search" at bounding box center [911, 25] width 117 height 24
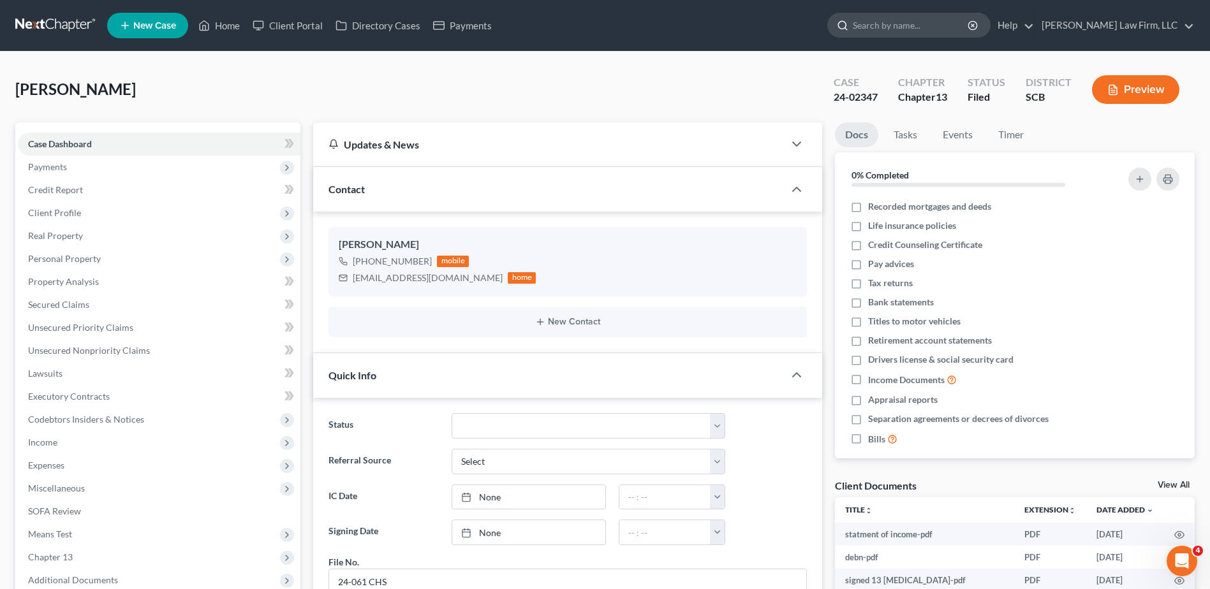
scroll to position [18, 0]
type input "sheets"
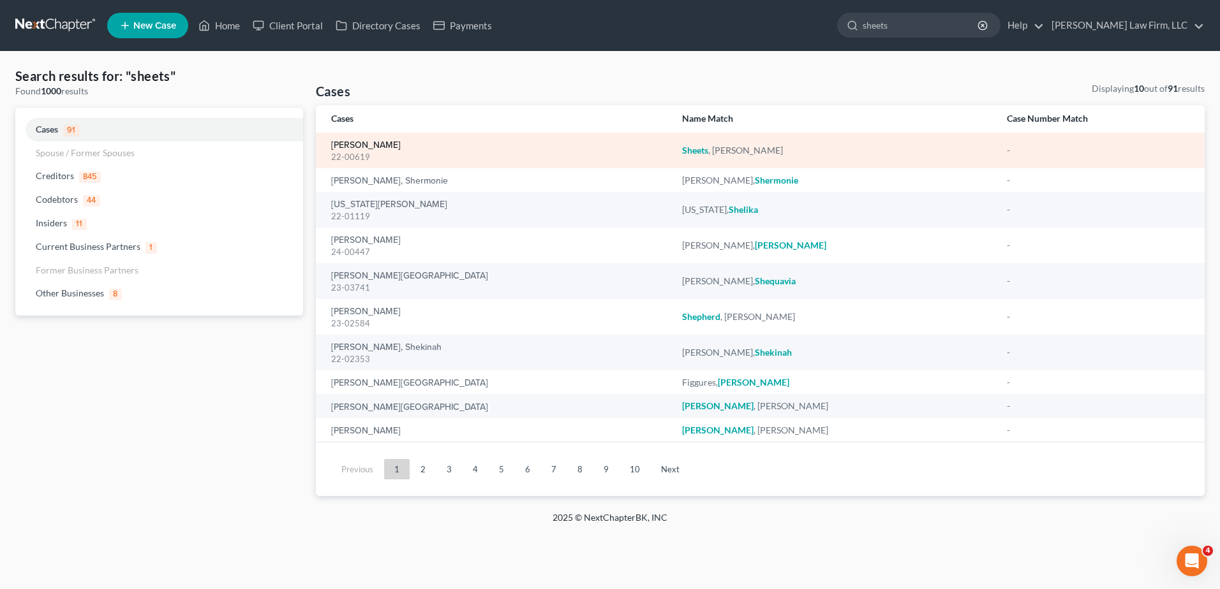
click at [371, 145] on link "[PERSON_NAME]" at bounding box center [366, 145] width 70 height 9
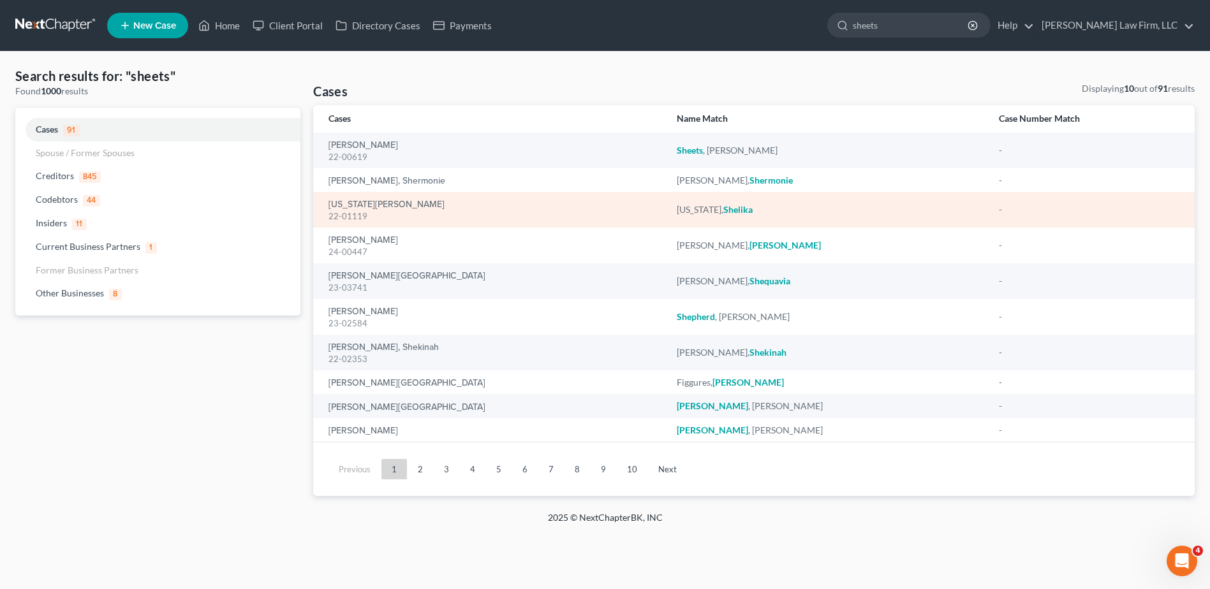
select select "6"
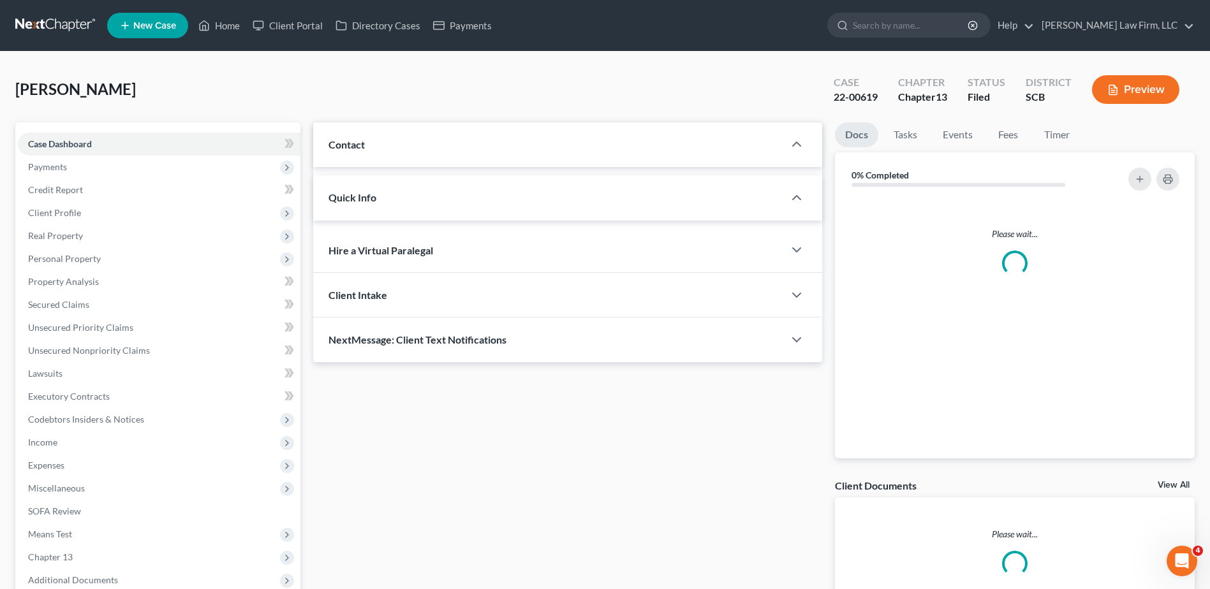
select select "0"
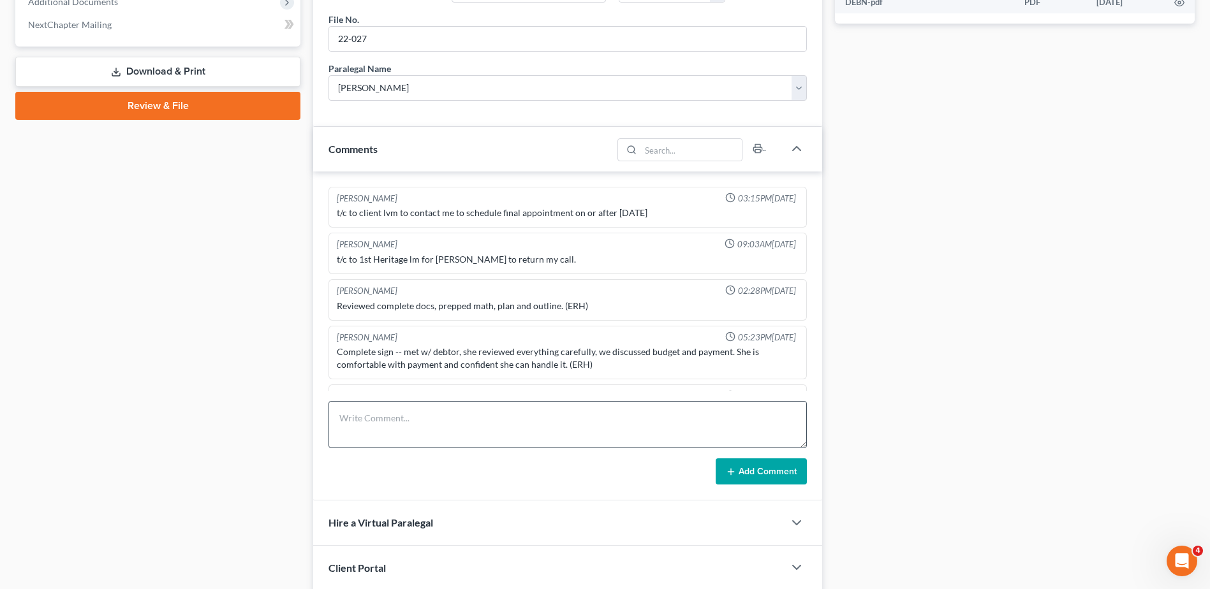
scroll to position [992, 0]
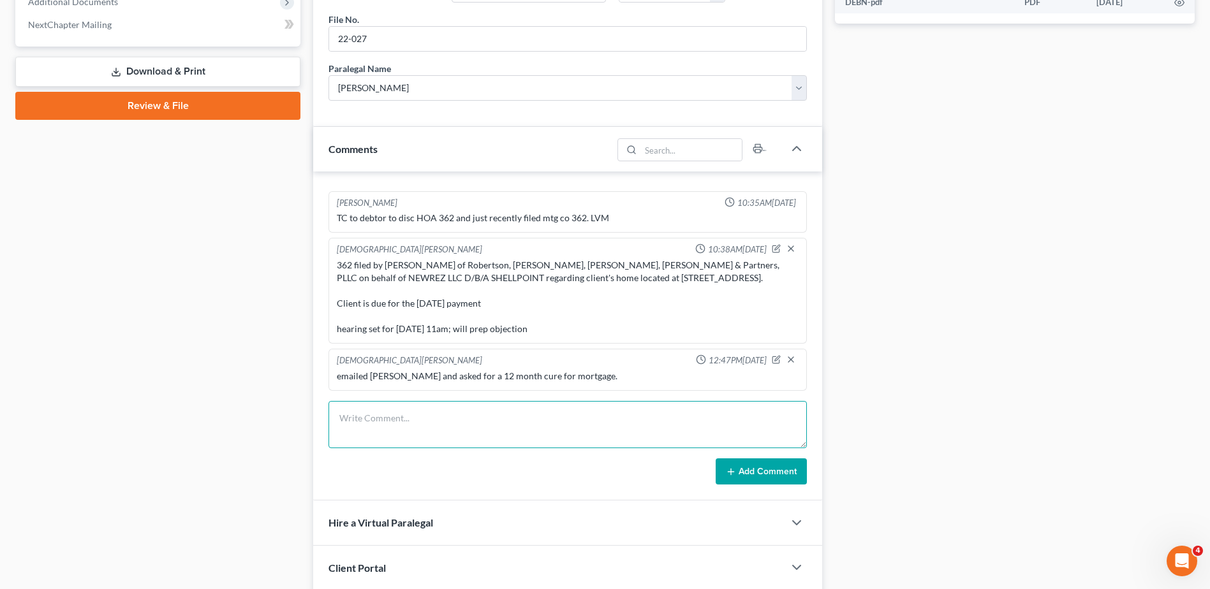
click at [431, 437] on textarea at bounding box center [568, 424] width 478 height 47
type textarea "still haven't heard from client. sent her letters, calls, emails."
click at [764, 468] on button "Add Comment" at bounding box center [761, 472] width 91 height 27
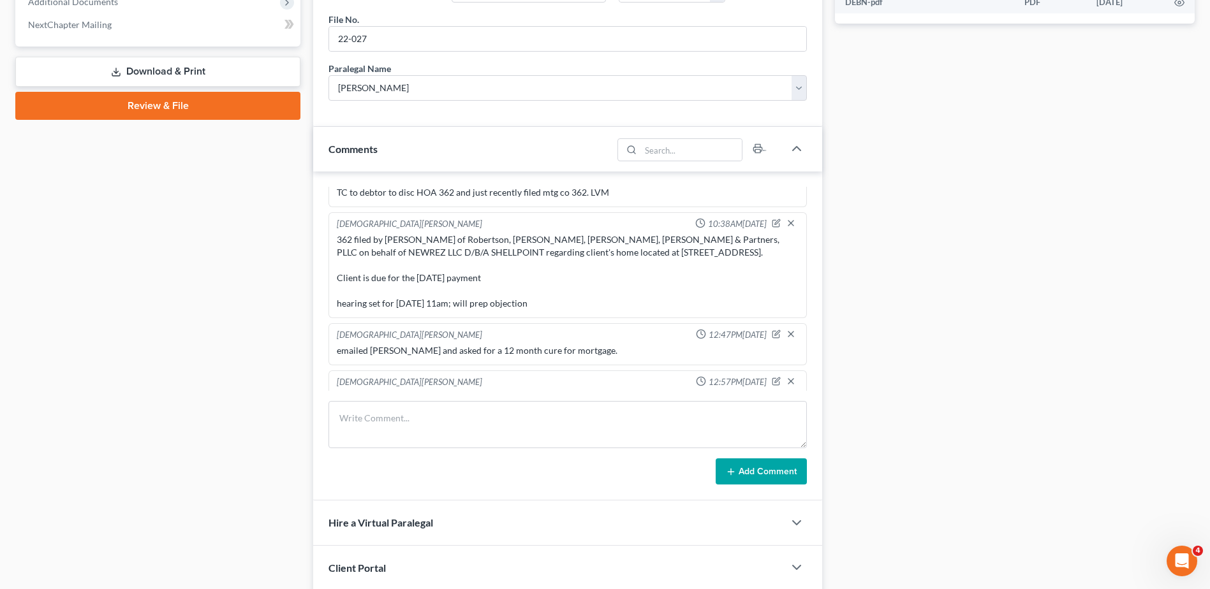
scroll to position [1039, 0]
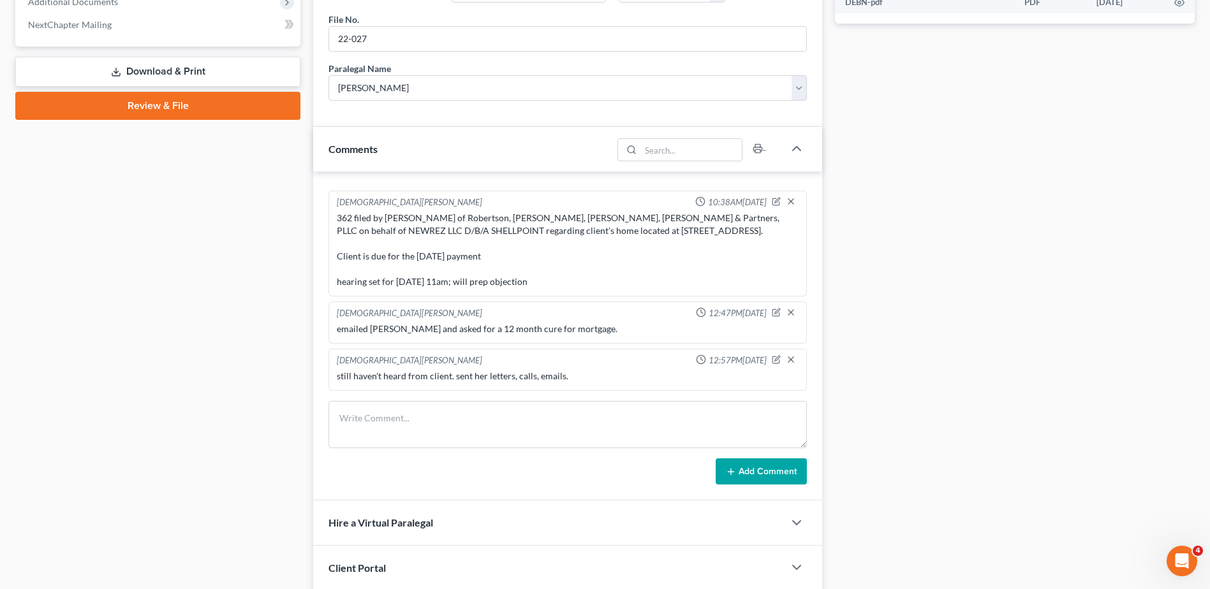
click at [773, 361] on div at bounding box center [786, 361] width 29 height 13
click at [775, 361] on icon "button" at bounding box center [777, 358] width 5 height 5
click at [635, 385] on textarea "still haven't heard from client. sent her letters, calls, emails." at bounding box center [568, 393] width 462 height 47
click at [773, 379] on textarea "still haven't heard from client. sent her letters, calls, emails. if she finall…" at bounding box center [568, 392] width 462 height 47
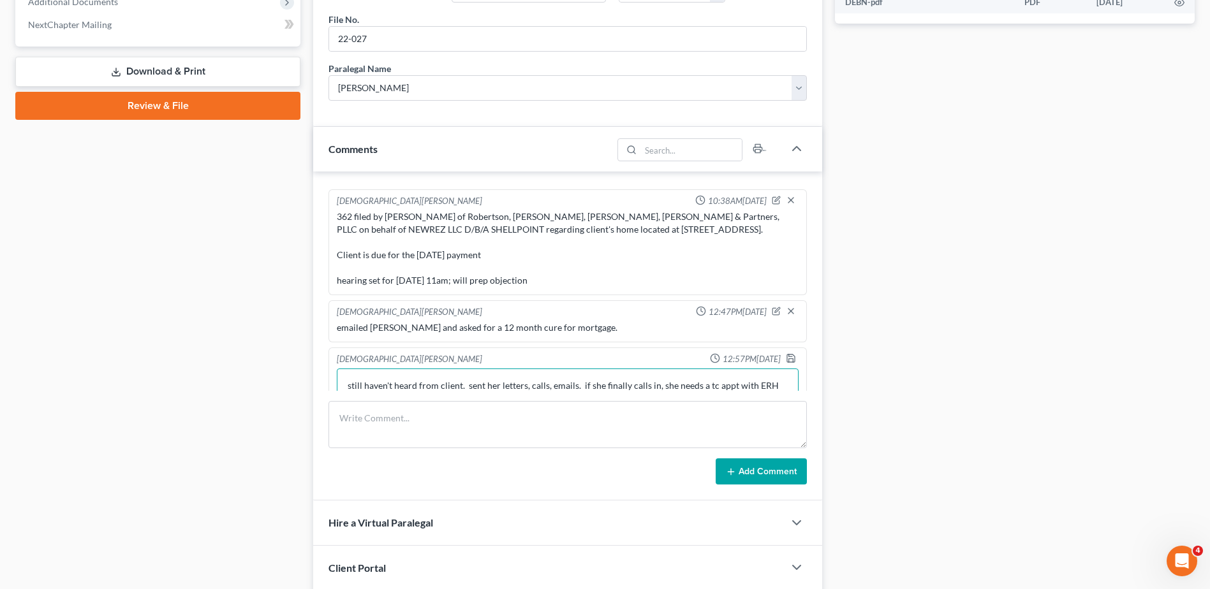
scroll to position [1054, 0]
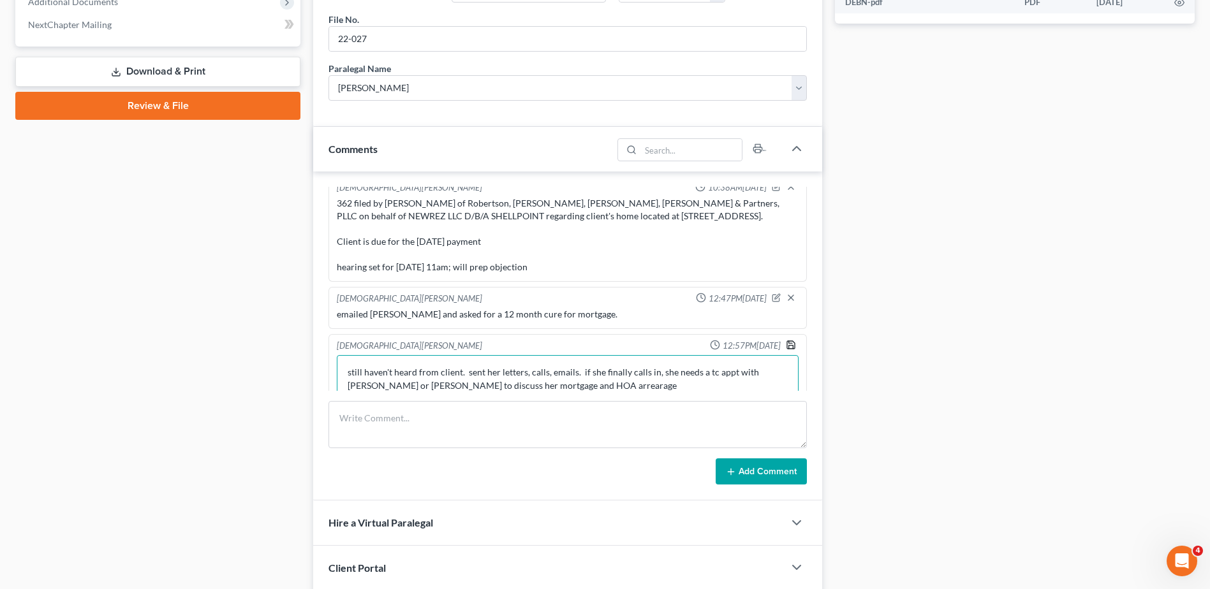
type textarea "still haven't heard from client. sent her letters, calls, emails. if she finall…"
click at [786, 344] on icon "button" at bounding box center [791, 345] width 10 height 10
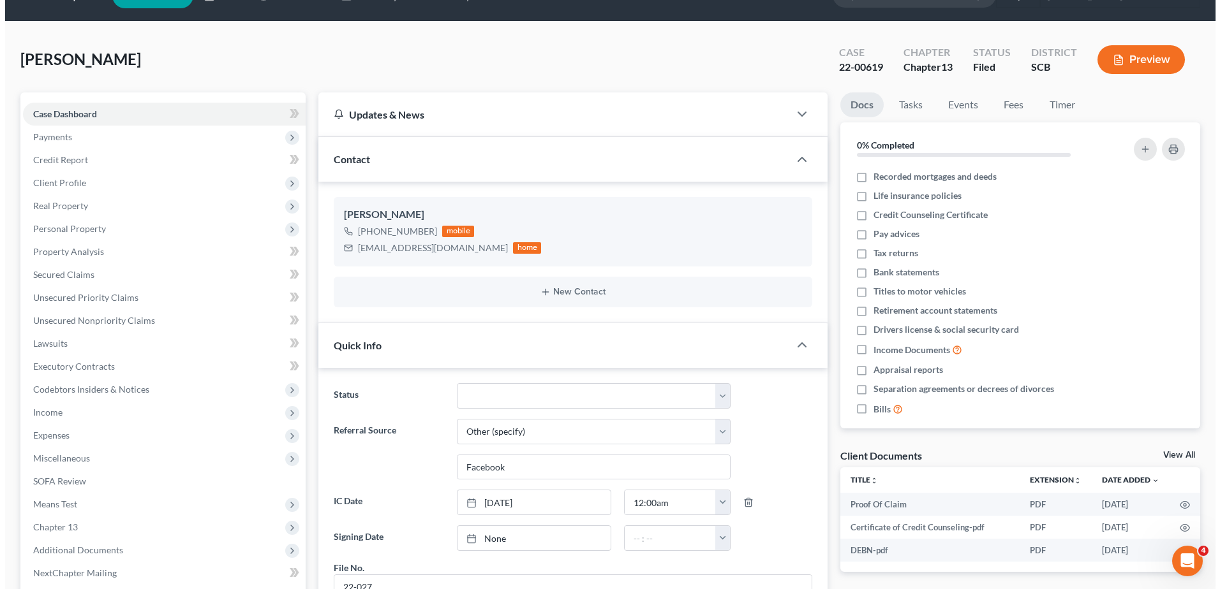
scroll to position [0, 0]
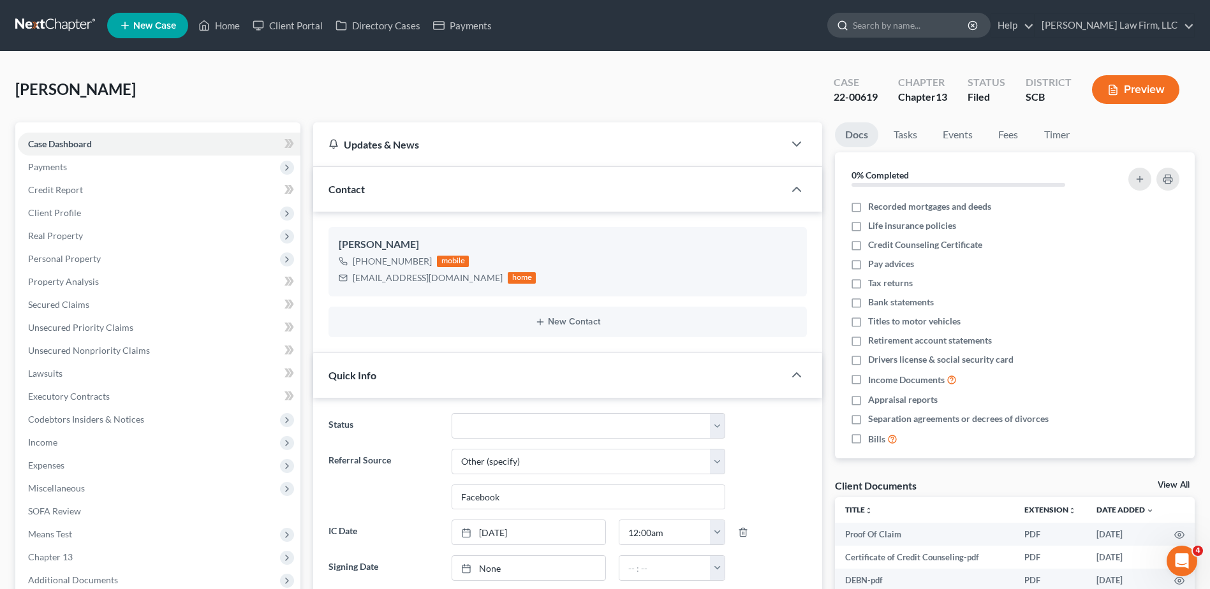
click at [927, 18] on input "search" at bounding box center [911, 25] width 117 height 24
type input "[PERSON_NAME]"
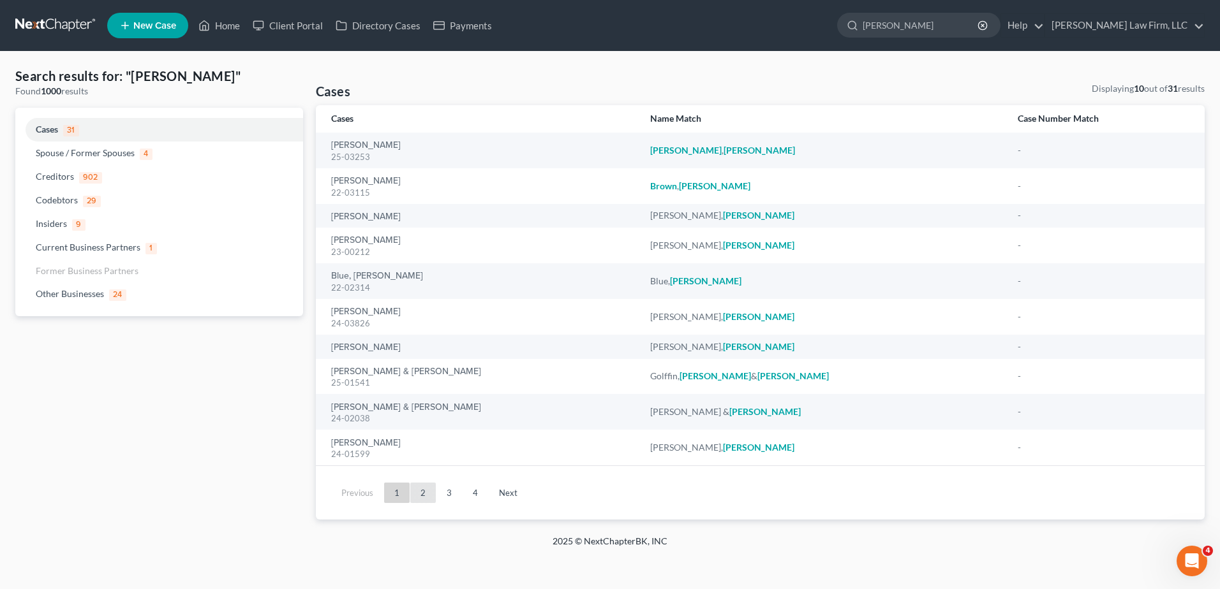
click at [424, 496] on link "2" at bounding box center [423, 493] width 26 height 20
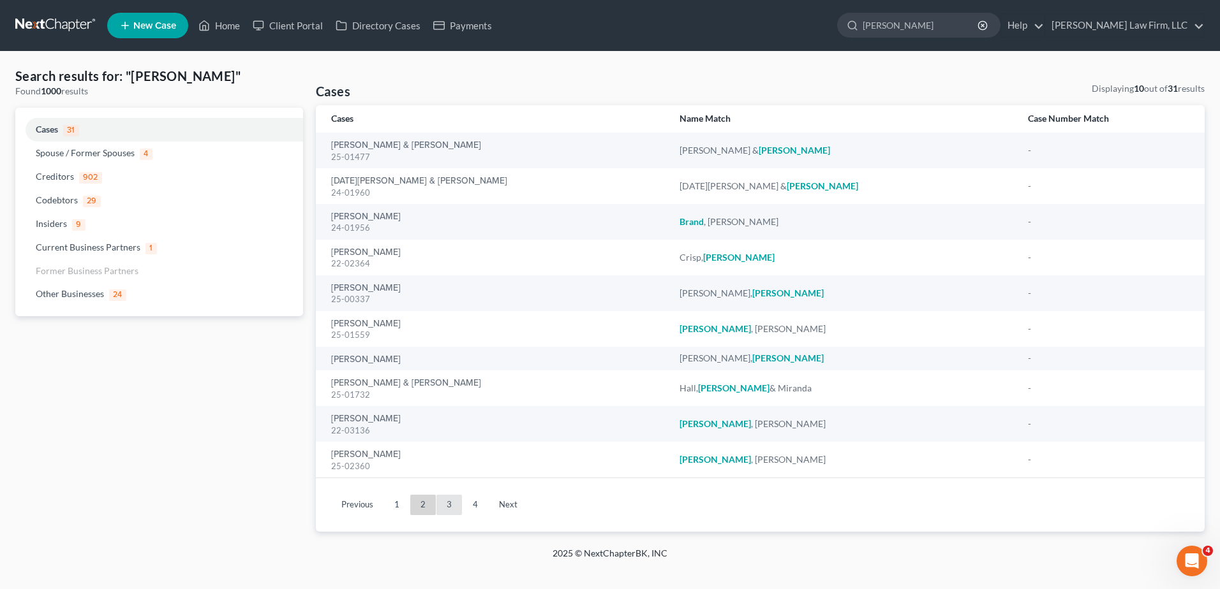
click at [442, 509] on link "3" at bounding box center [449, 505] width 26 height 20
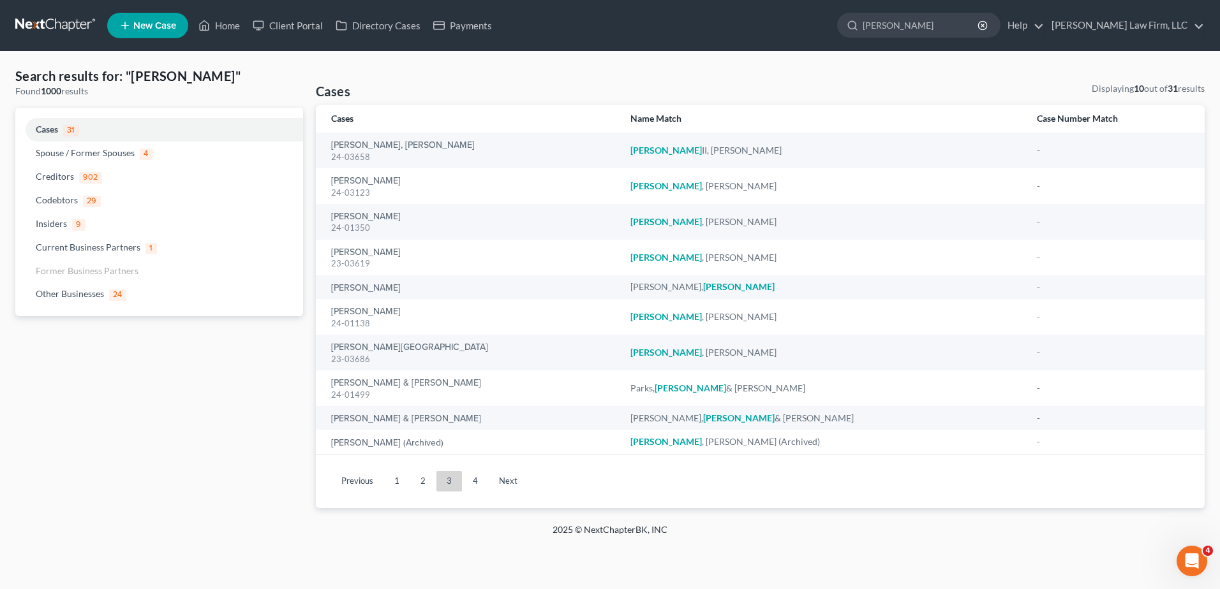
drag, startPoint x: 947, startPoint y: 21, endPoint x: 792, endPoint y: -6, distance: 157.3
click at [792, 0] on html "Home New Case Client Portal Directory Cases Payments [PERSON_NAME] Law Firm, LL…" at bounding box center [610, 294] width 1220 height 589
type input "brown"
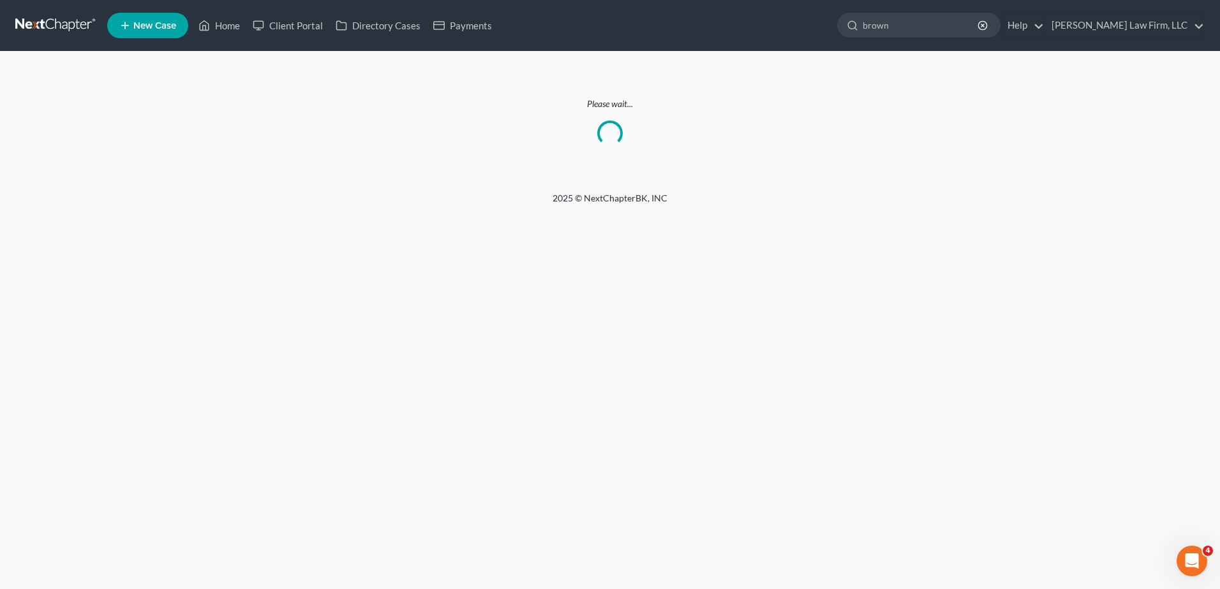
click at [54, 16] on link at bounding box center [56, 25] width 82 height 23
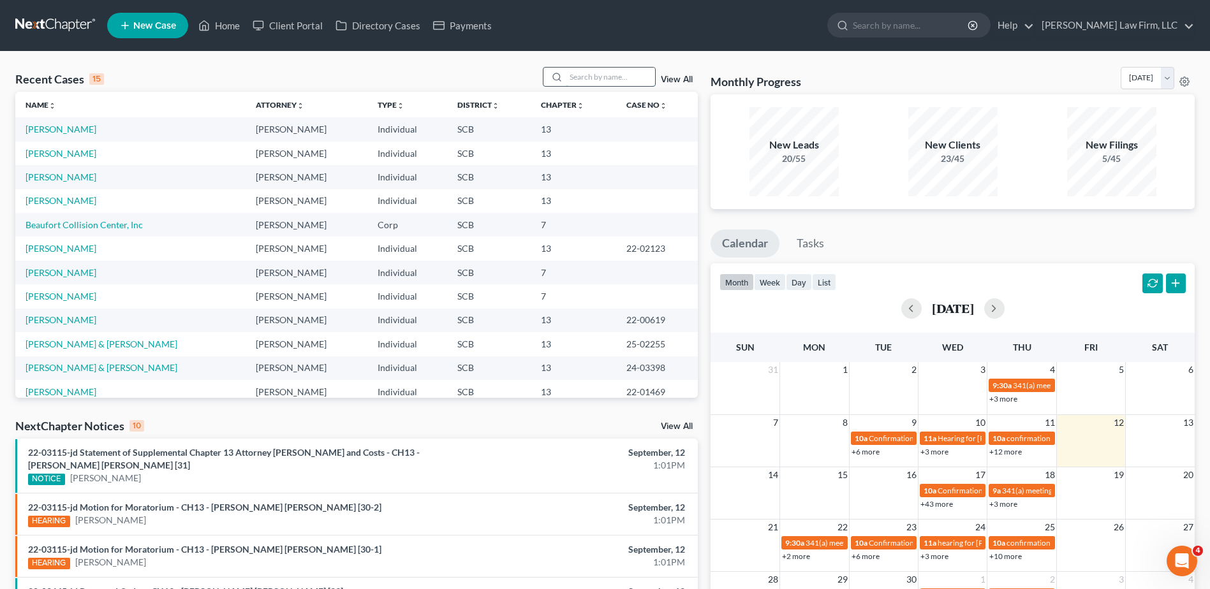
click at [622, 73] on input "search" at bounding box center [610, 77] width 89 height 18
type input "vaughn"
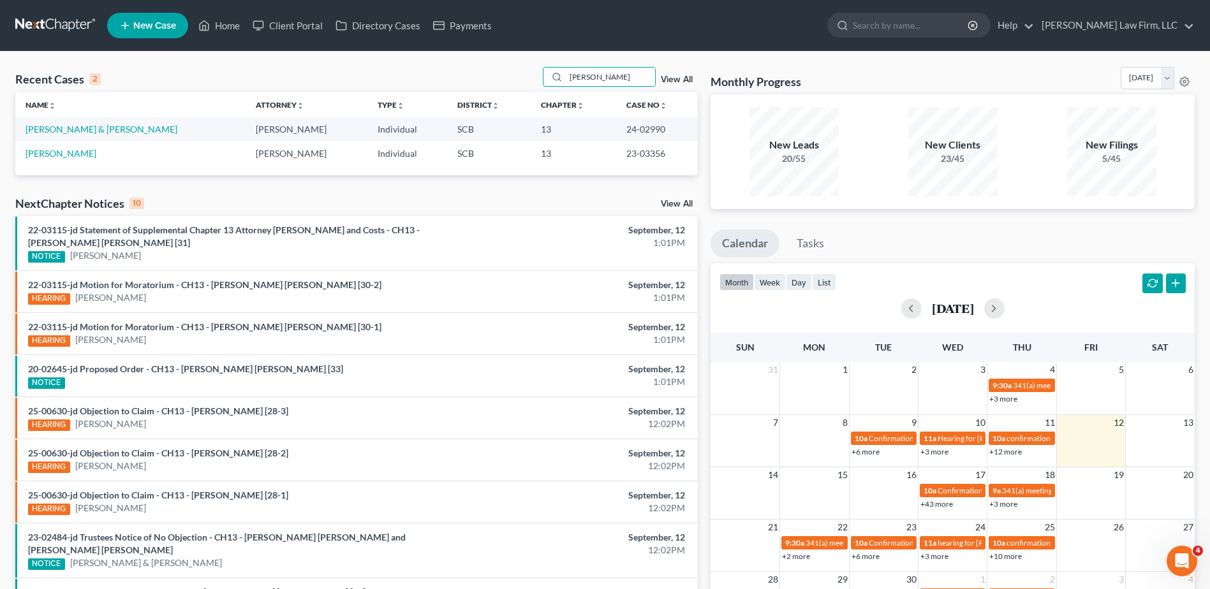
click at [75, 161] on td "Vaughn, Gregory" at bounding box center [130, 154] width 230 height 24
click at [71, 155] on link "Vaughn, Gregory" at bounding box center [61, 153] width 71 height 11
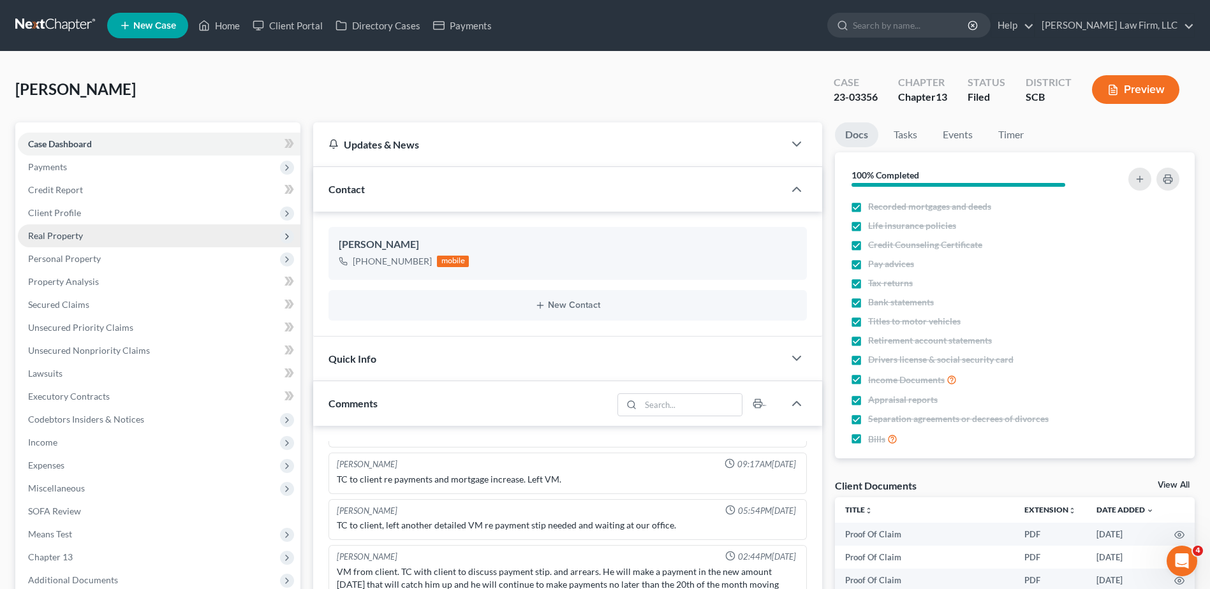
scroll to position [767, 0]
click at [78, 238] on span "Real Property" at bounding box center [55, 235] width 55 height 11
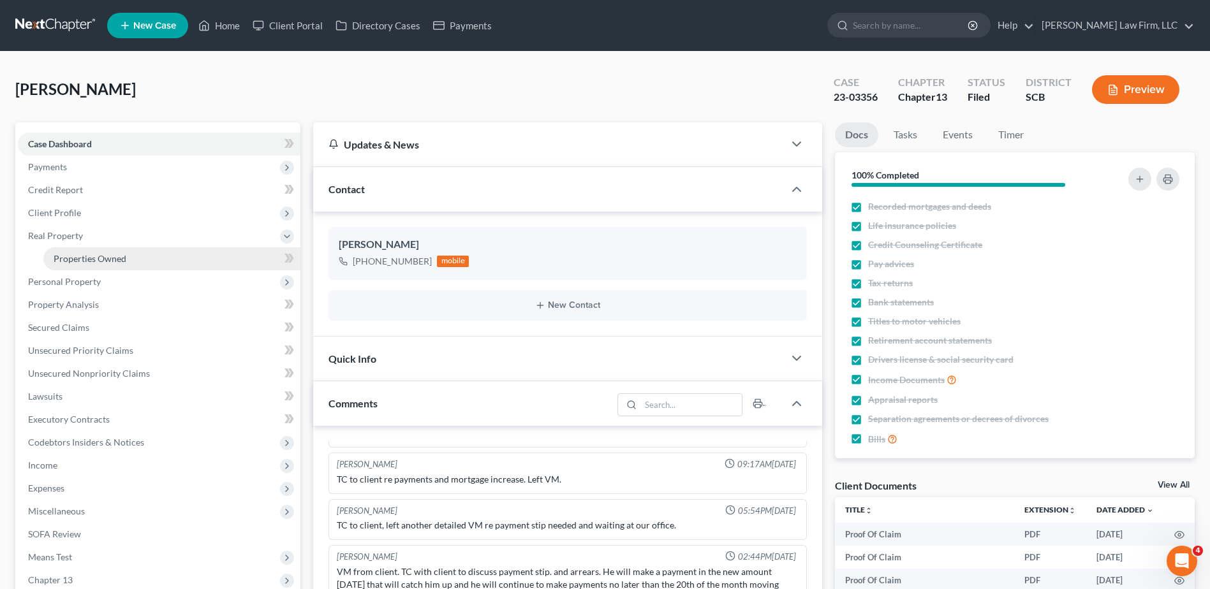
click at [85, 260] on span "Properties Owned" at bounding box center [90, 258] width 73 height 11
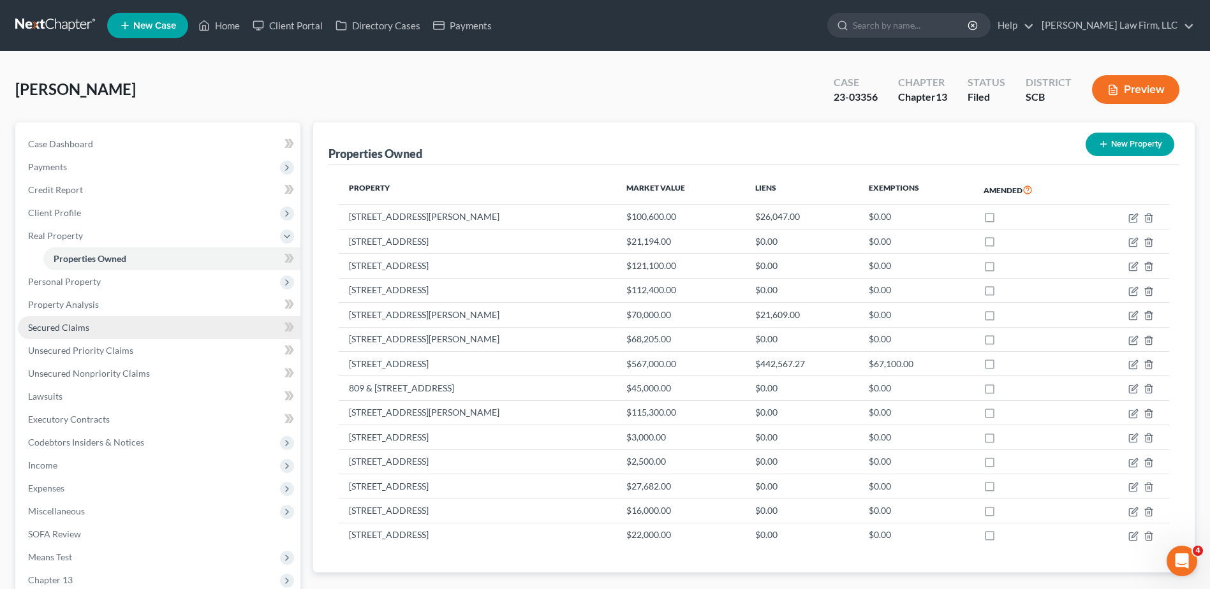
click at [72, 324] on span "Secured Claims" at bounding box center [58, 327] width 61 height 11
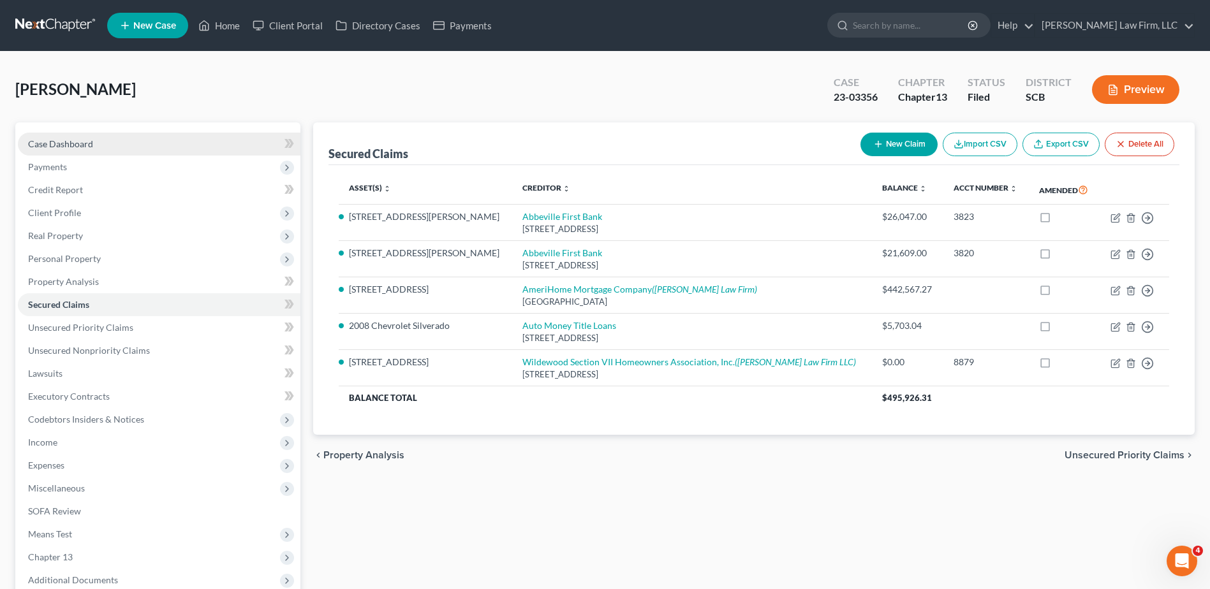
click at [55, 143] on span "Case Dashboard" at bounding box center [60, 143] width 65 height 11
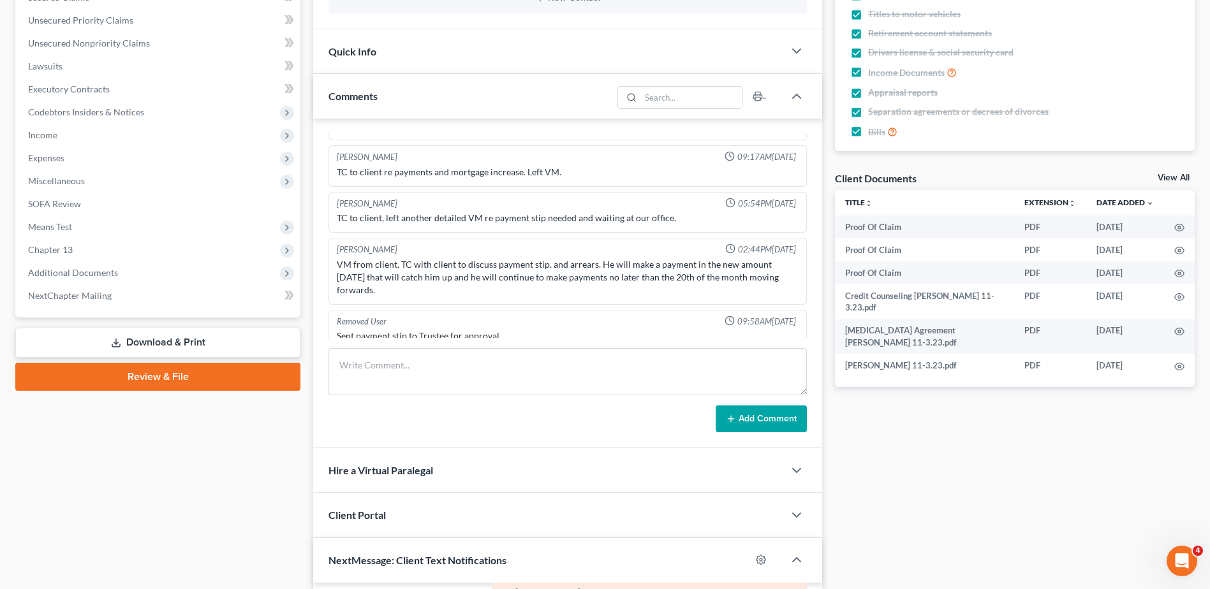
scroll to position [191, 0]
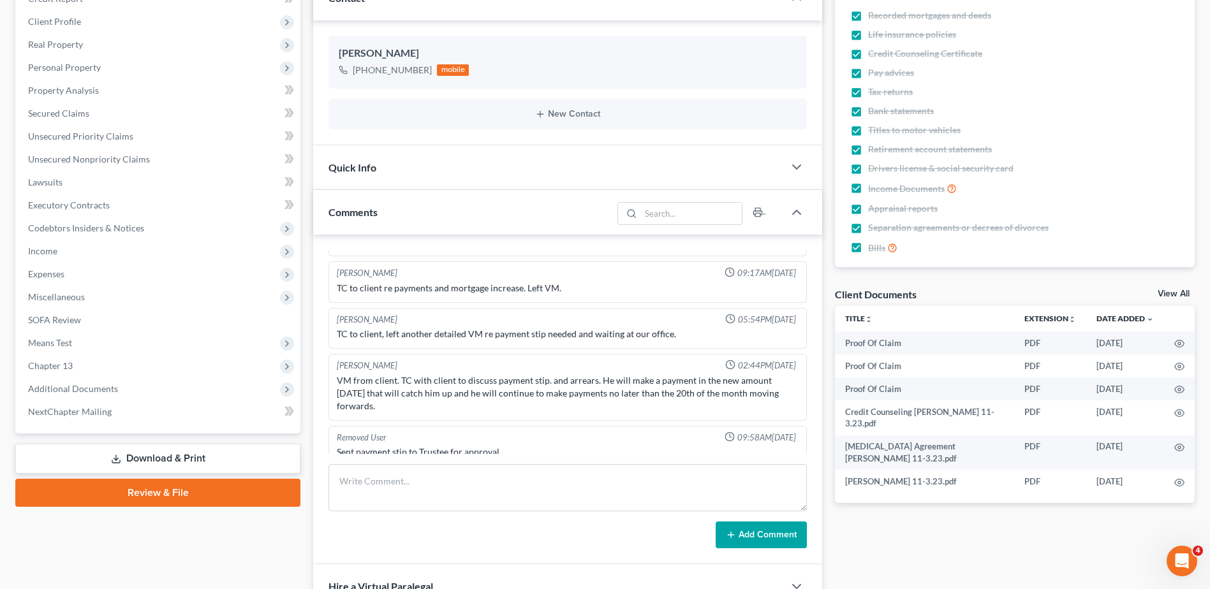
click at [357, 170] on span "Quick Info" at bounding box center [353, 167] width 48 height 12
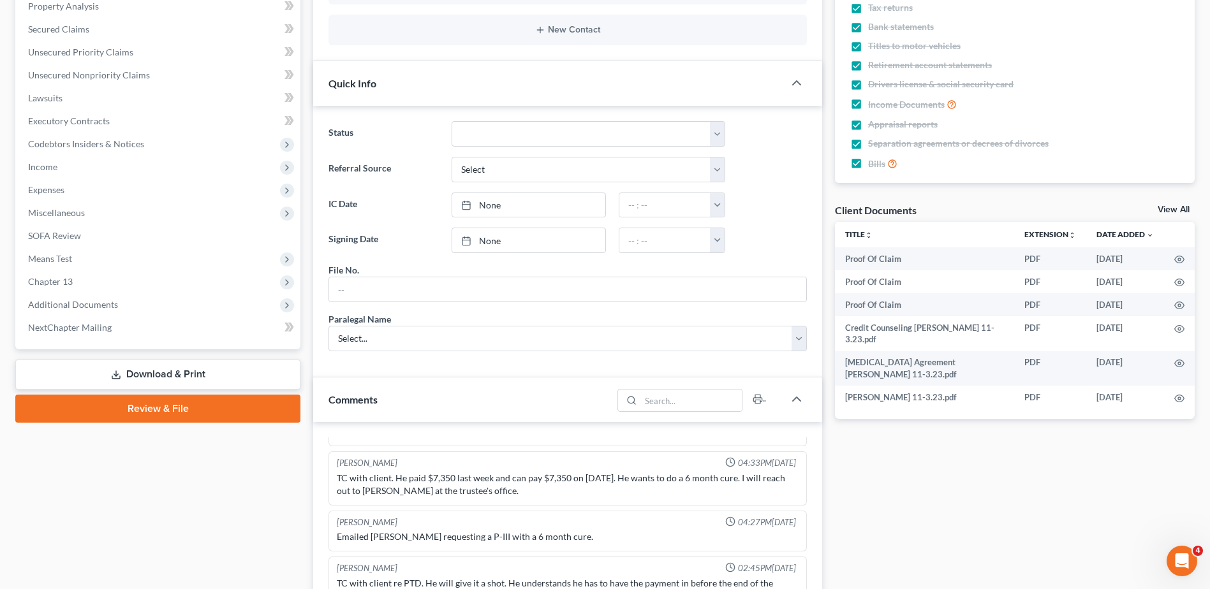
scroll to position [0, 0]
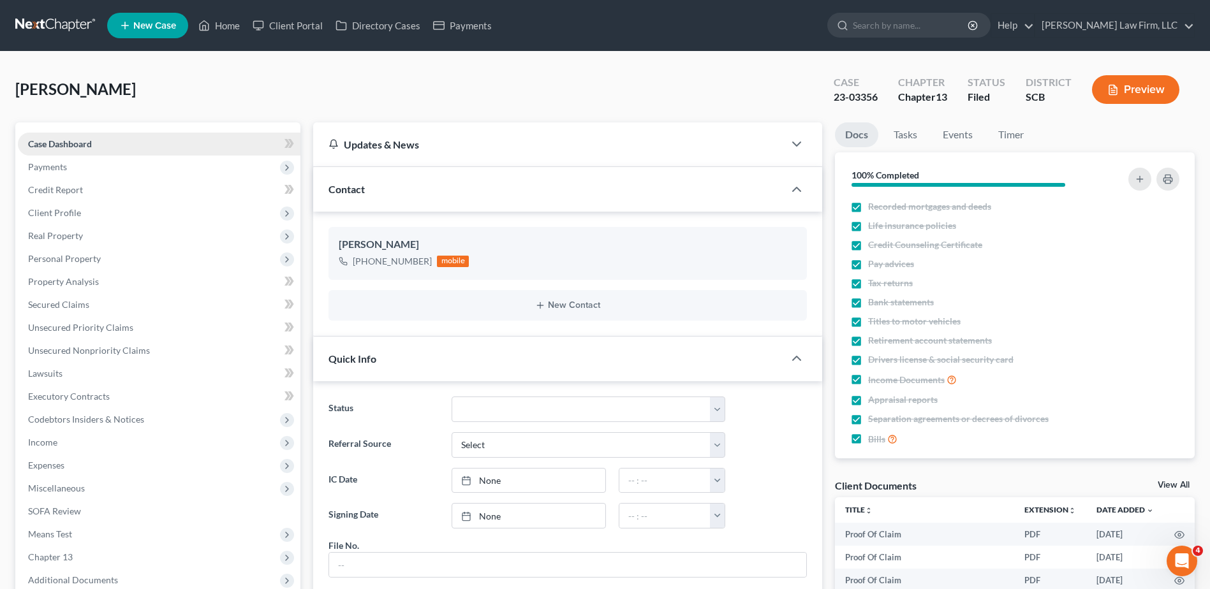
click at [63, 147] on span "Case Dashboard" at bounding box center [60, 143] width 64 height 11
